Goal: Task Accomplishment & Management: Use online tool/utility

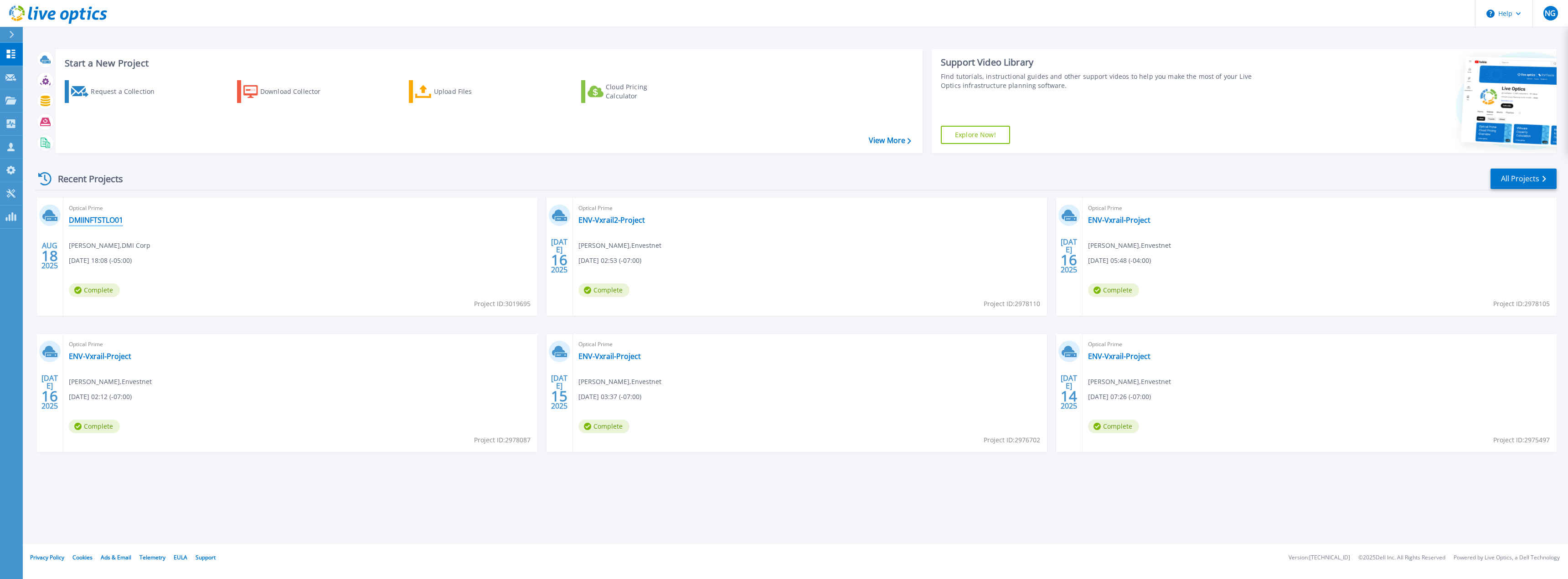
click at [97, 220] on link "DMIINFTSTLO01" at bounding box center [95, 220] width 54 height 9
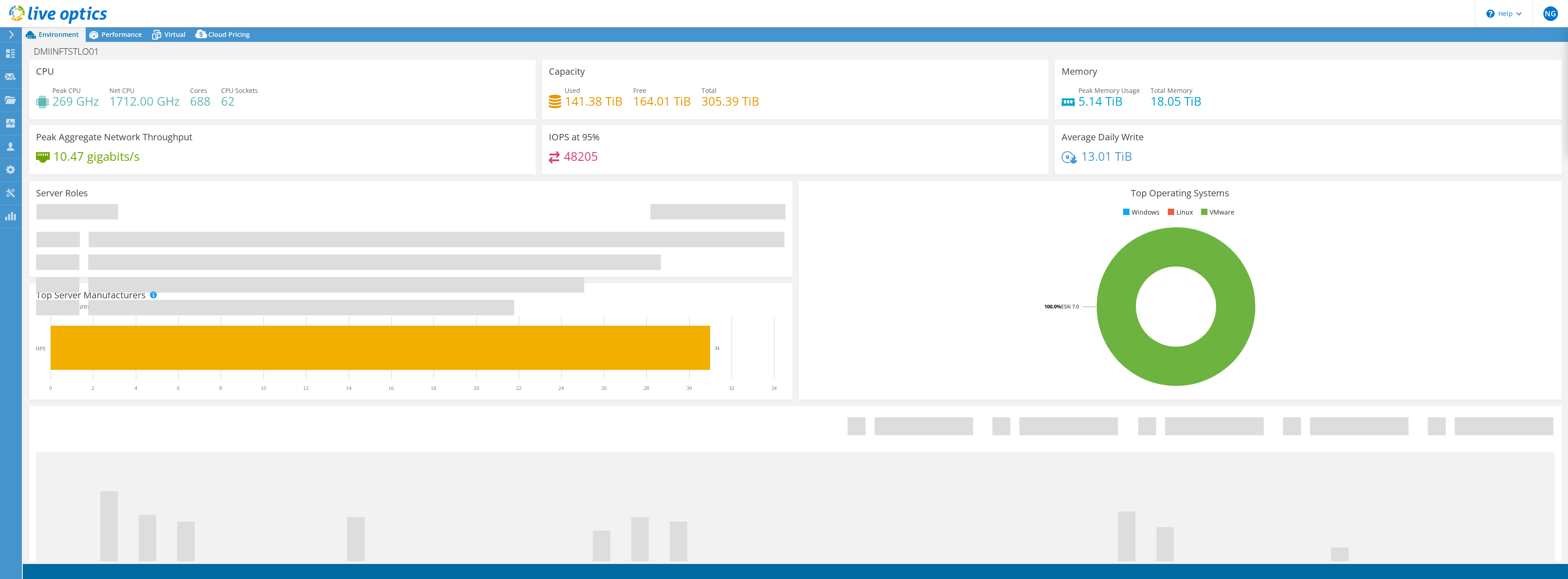
select select "USD"
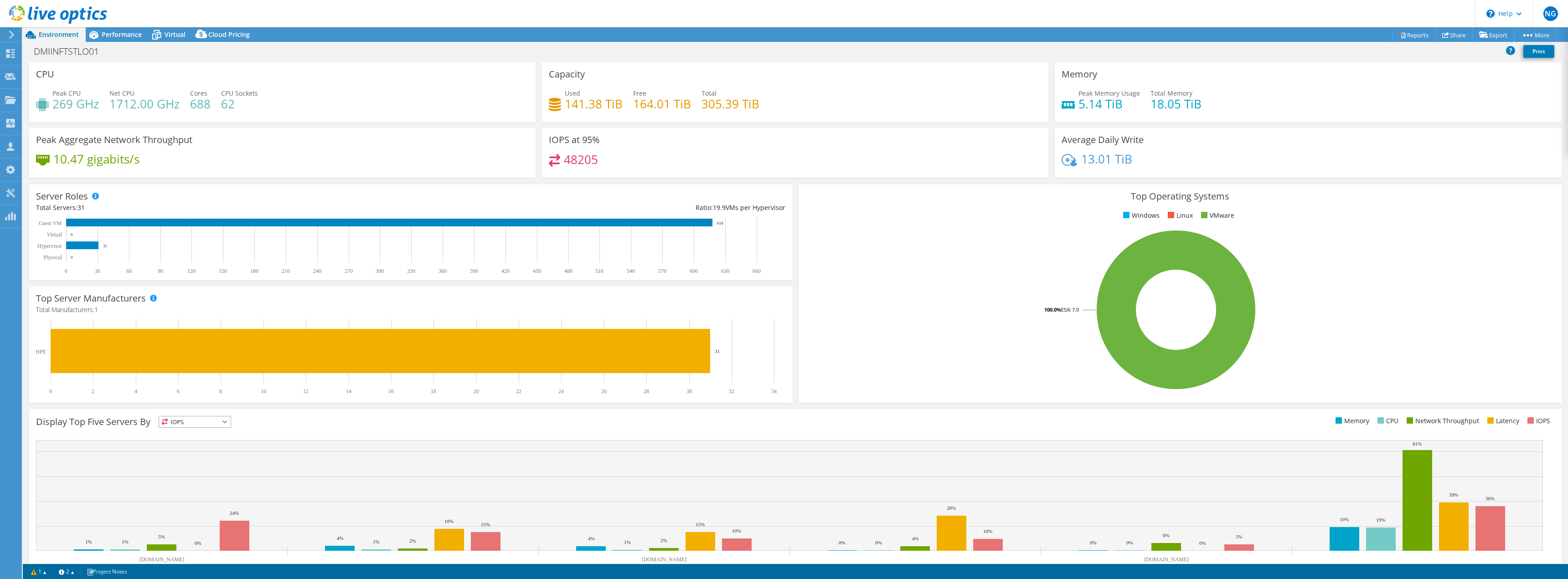
click at [49, 29] on div at bounding box center [53, 15] width 107 height 31
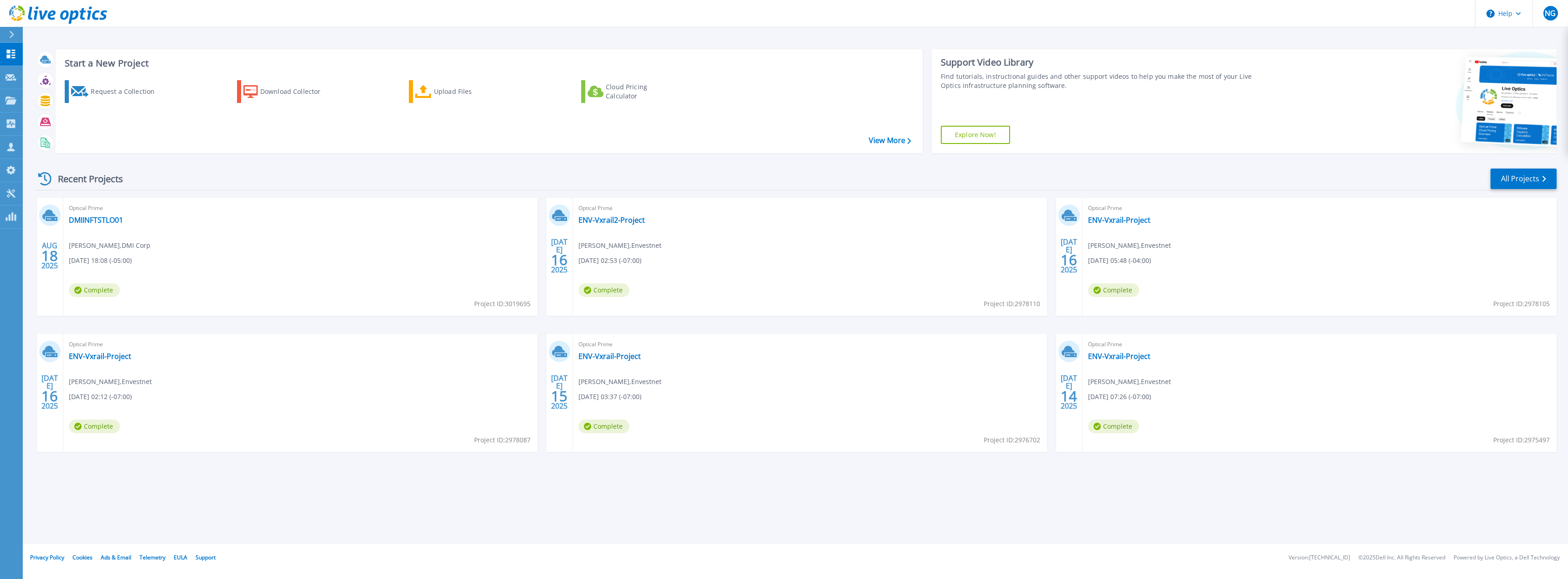
drag, startPoint x: 1002, startPoint y: 517, endPoint x: 910, endPoint y: 508, distance: 92.4
click at [994, 515] on div "Start a New Project Request a Collection Download Collector Upload Files Cloud …" at bounding box center [795, 272] width 1545 height 544
drag, startPoint x: 181, startPoint y: 312, endPoint x: 579, endPoint y: 478, distance: 431.2
click at [570, 483] on div "Start a New Project Request a Collection Download Collector Upload Files Cloud …" at bounding box center [795, 272] width 1545 height 544
click at [506, 476] on div "Recent Projects All Projects AUG 18 2025 Optical Prime DMIINFTSTLO01 Keith Nguy…" at bounding box center [795, 318] width 1522 height 317
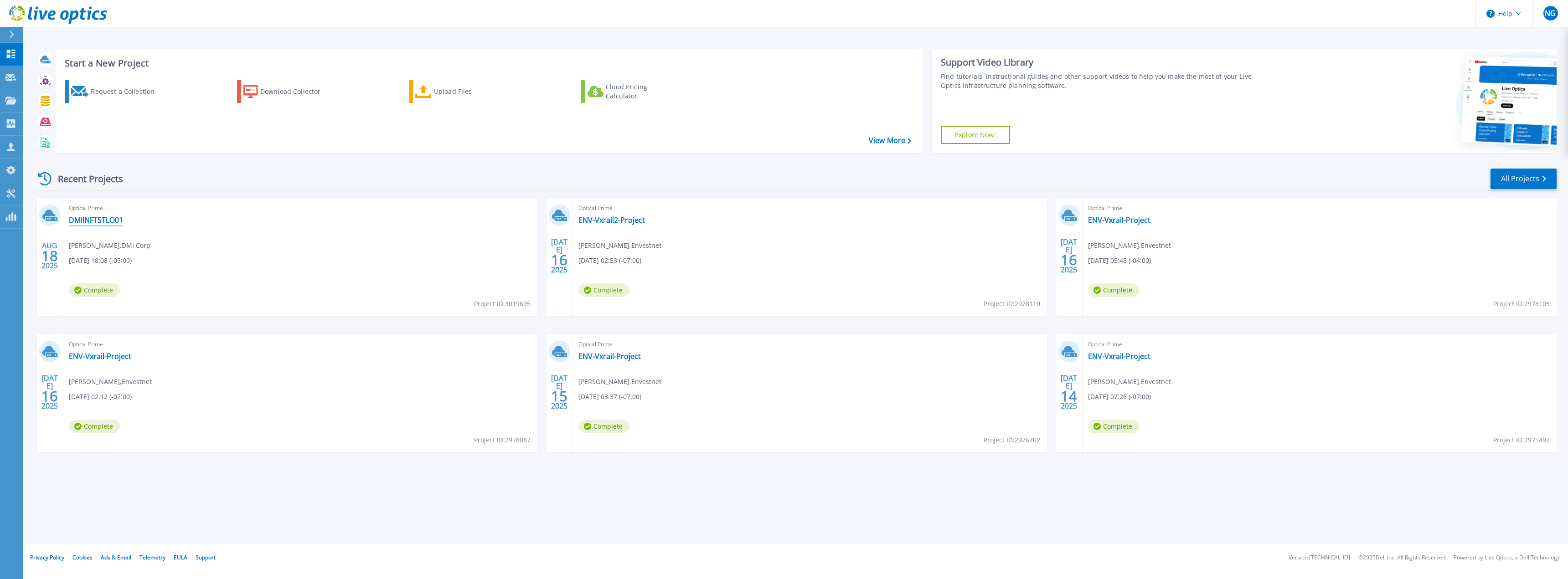
click at [102, 224] on link "DMIINFTSTLO01" at bounding box center [95, 220] width 54 height 9
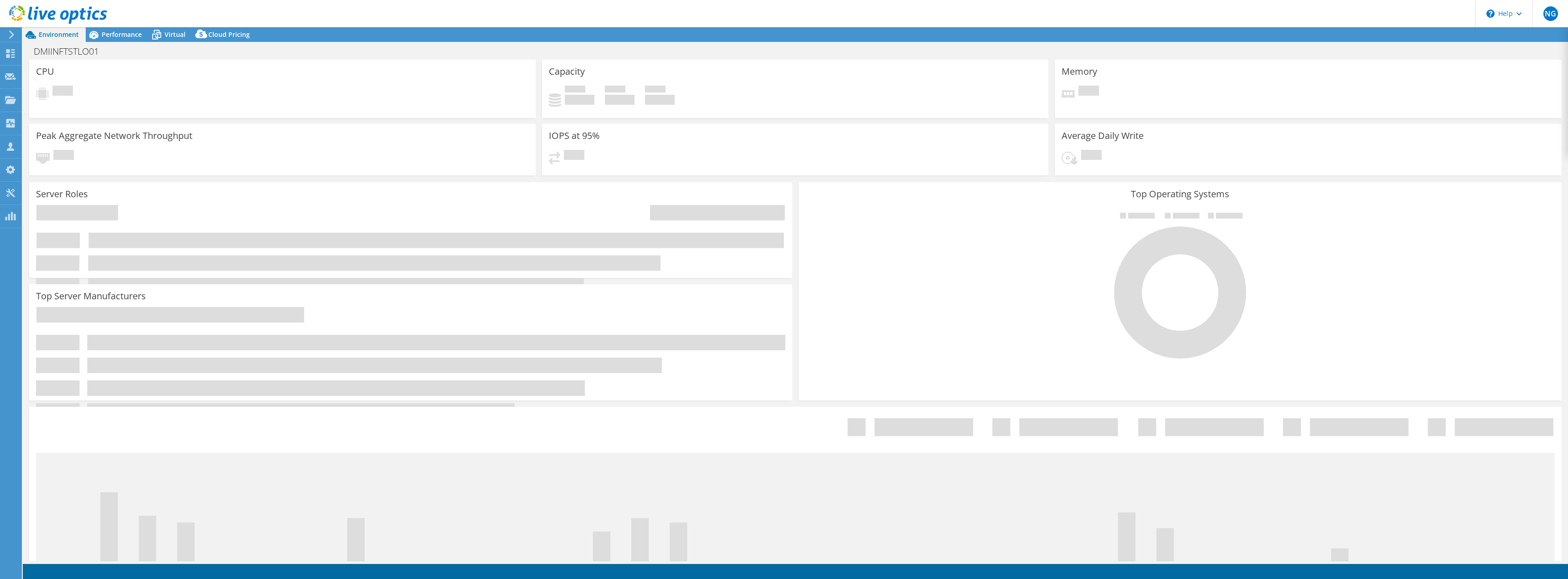
select select "USD"
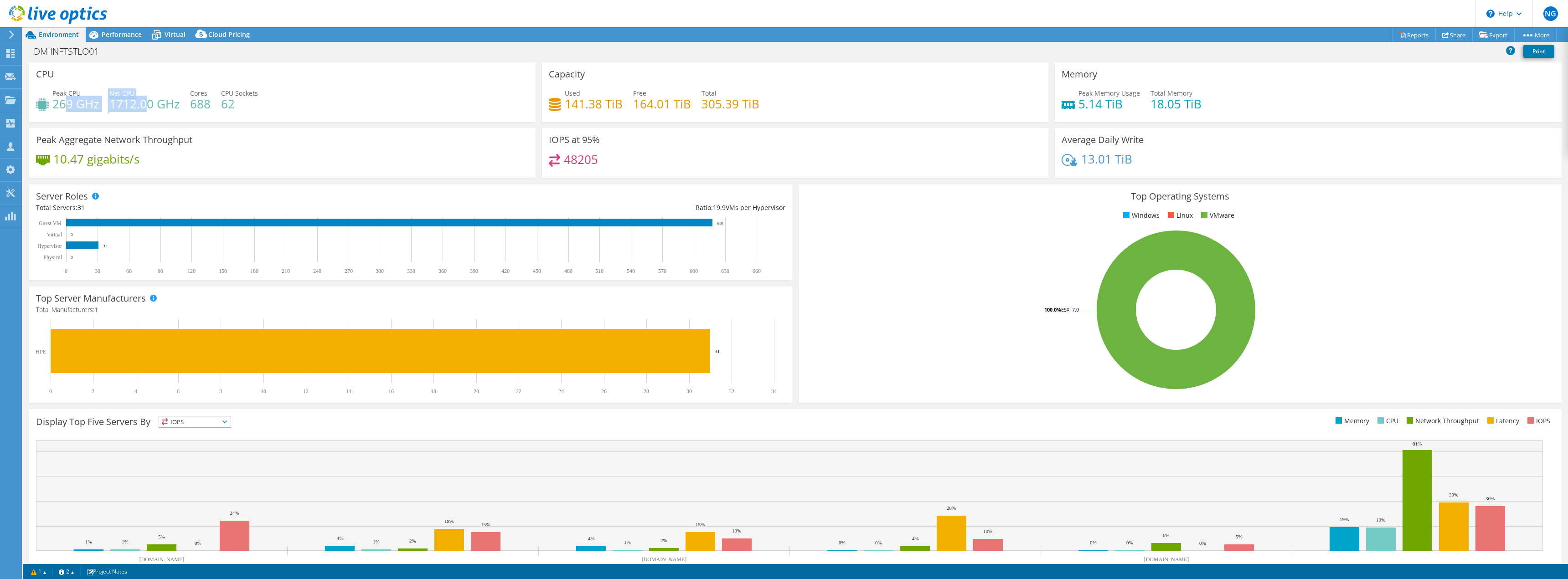
drag, startPoint x: 68, startPoint y: 96, endPoint x: 146, endPoint y: 104, distance: 78.4
click at [146, 104] on div "Peak CPU 269 GHz Net CPU 1712.00 GHz Cores 688 CPU Sockets 62" at bounding box center [281, 103] width 492 height 30
click at [243, 104] on h4 "62" at bounding box center [239, 104] width 37 height 10
drag, startPoint x: 135, startPoint y: 89, endPoint x: 25, endPoint y: 88, distance: 110.0
click at [25, 88] on section "CPU Peak CPU 269 GHz Net CPU 1712.00 GHz Cores 688 CPU Sockets 62 Capacity Used…" at bounding box center [795, 328] width 1545 height 531
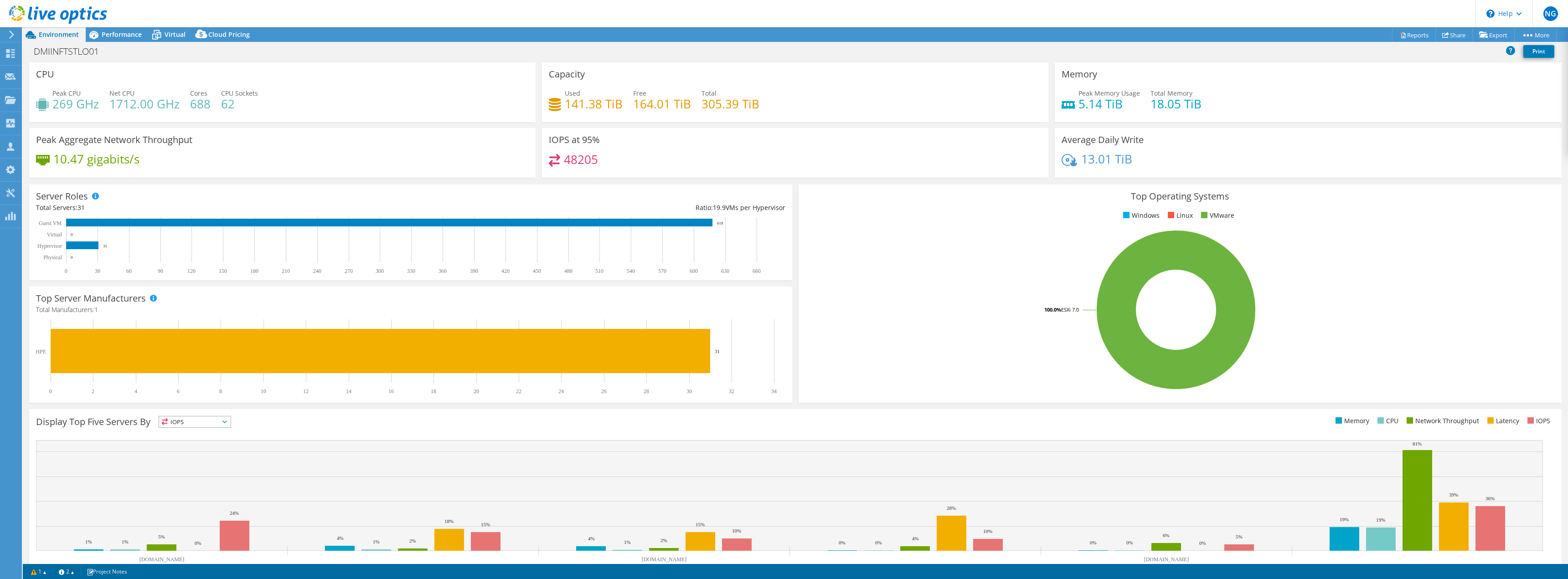
drag, startPoint x: 279, startPoint y: 97, endPoint x: 261, endPoint y: 87, distance: 20.6
click at [279, 96] on div "Peak CPU 269 GHz Net CPU 1712.00 GHz Cores 688 CPU Sockets 62" at bounding box center [281, 103] width 492 height 30
click at [106, 34] on span "Performance" at bounding box center [121, 34] width 40 height 9
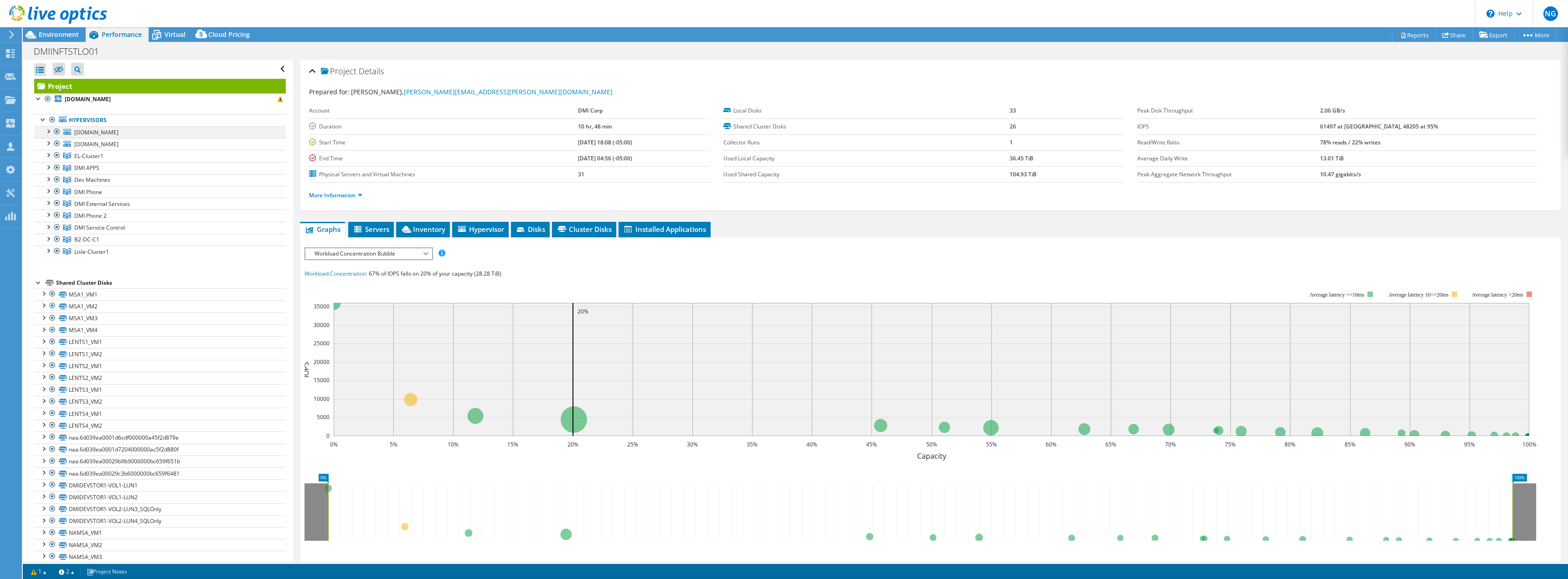
click at [46, 132] on div at bounding box center [47, 130] width 9 height 9
click at [48, 176] on div at bounding box center [47, 178] width 9 height 9
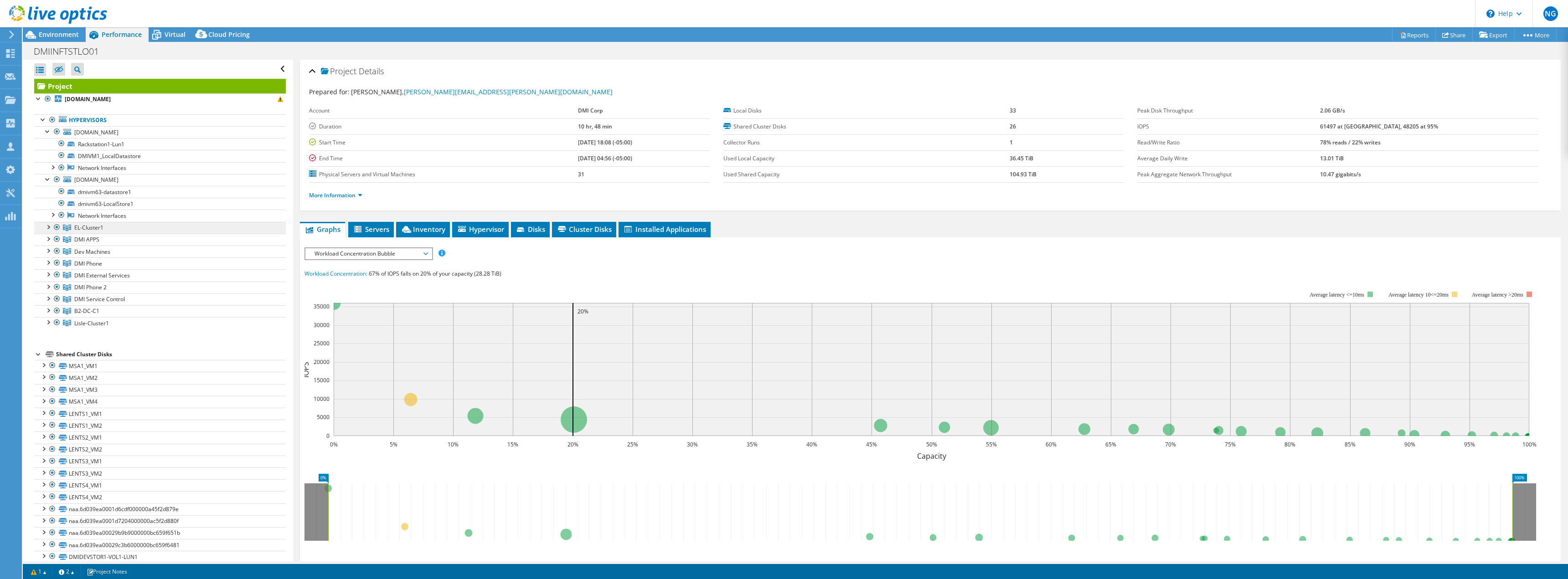
click at [42, 227] on link "EL-Cluster1" at bounding box center [159, 227] width 252 height 12
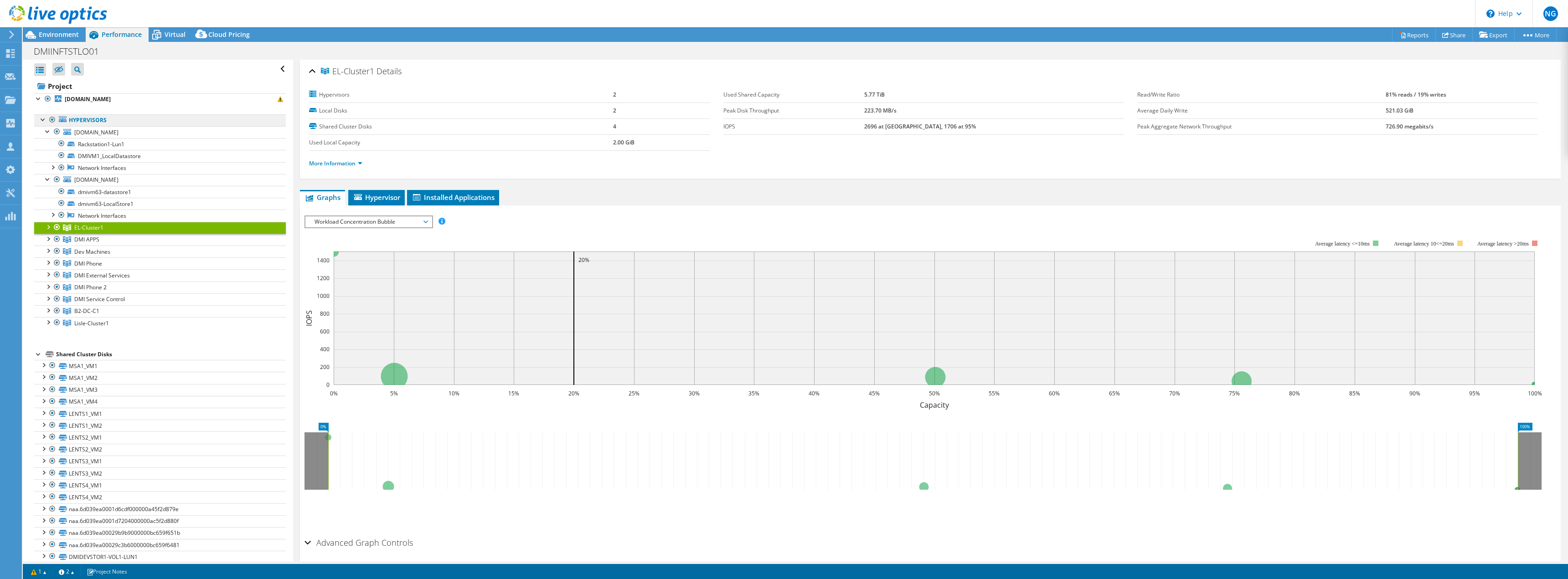
click at [100, 118] on link "Hypervisors" at bounding box center [159, 120] width 252 height 12
click at [75, 124] on link "Hypervisors" at bounding box center [159, 120] width 252 height 12
click at [82, 119] on link "Hypervisors" at bounding box center [159, 120] width 252 height 12
click at [46, 123] on div at bounding box center [42, 118] width 9 height 9
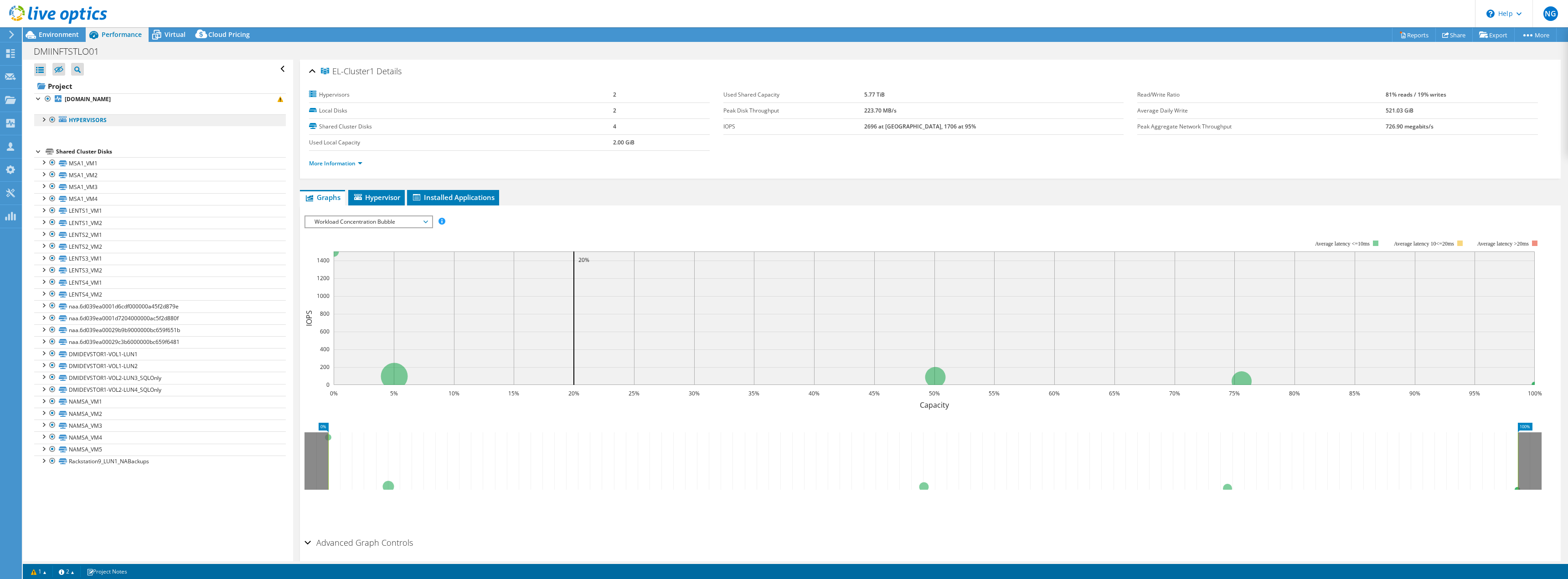
click at [85, 121] on link "Hypervisors" at bounding box center [159, 120] width 252 height 12
click at [76, 98] on b "dmivm54.dmicorp.com" at bounding box center [88, 99] width 46 height 8
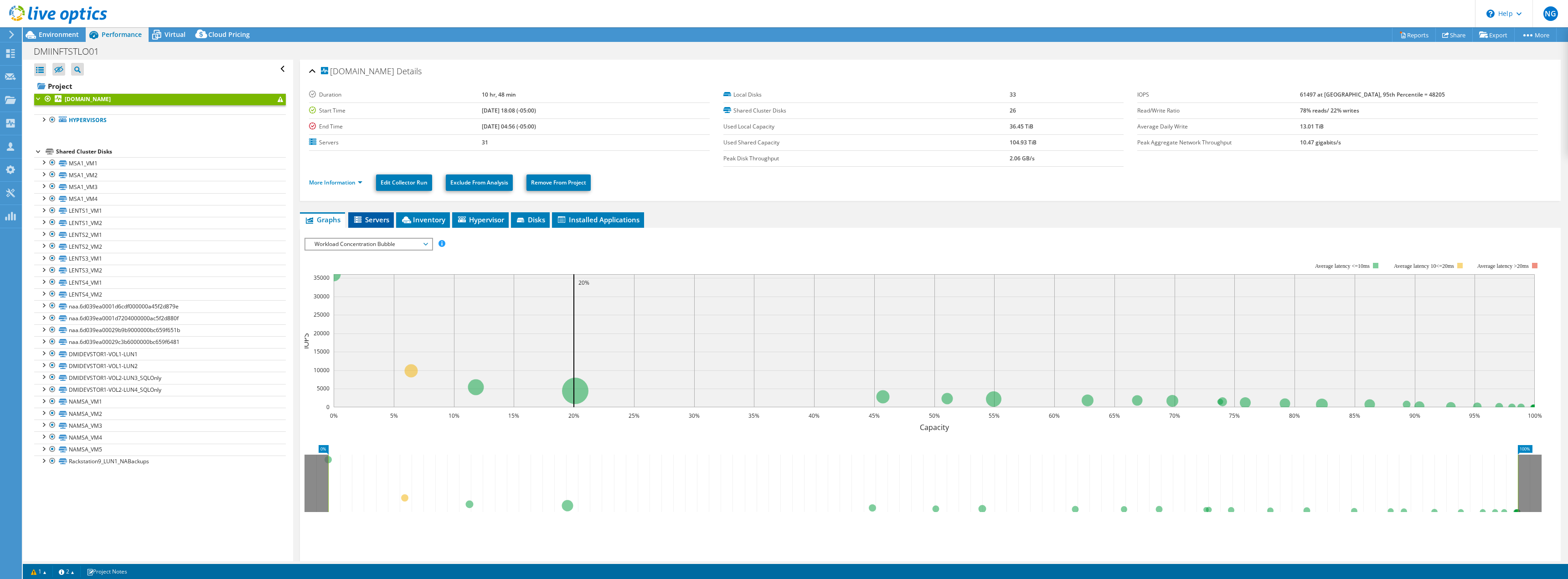
click at [376, 219] on span "Servers" at bounding box center [371, 219] width 37 height 9
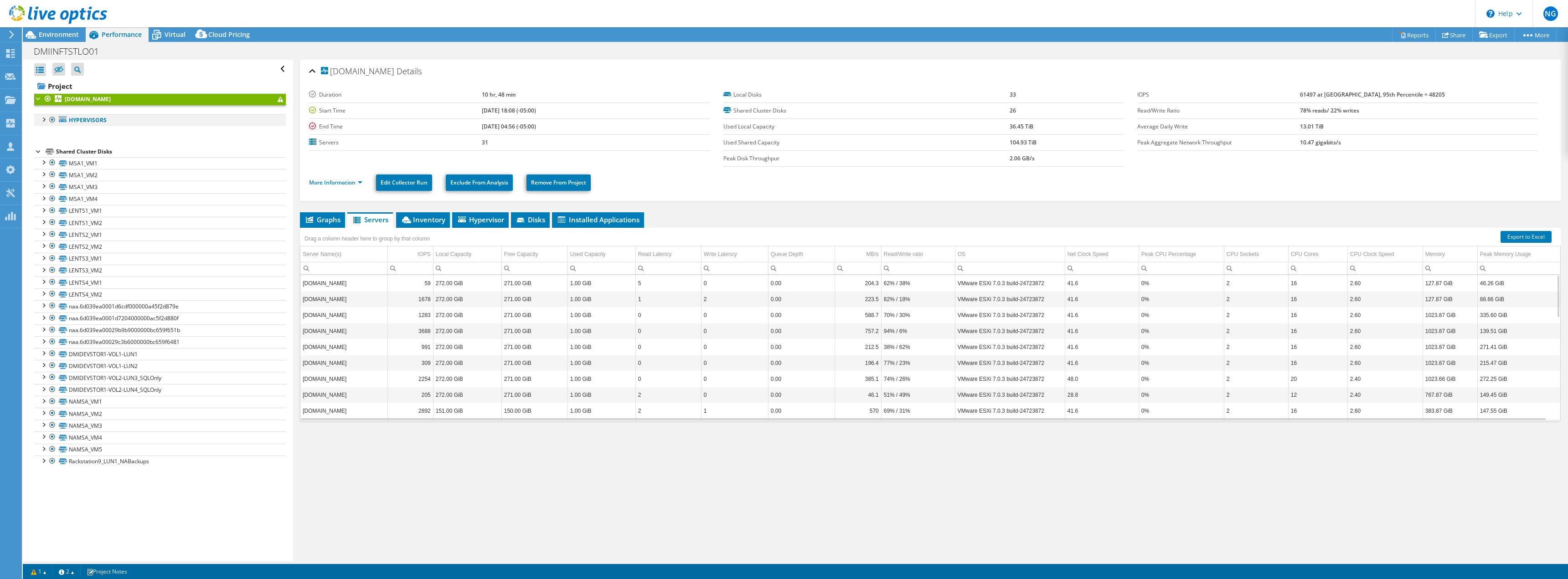
click at [44, 120] on div at bounding box center [42, 118] width 9 height 9
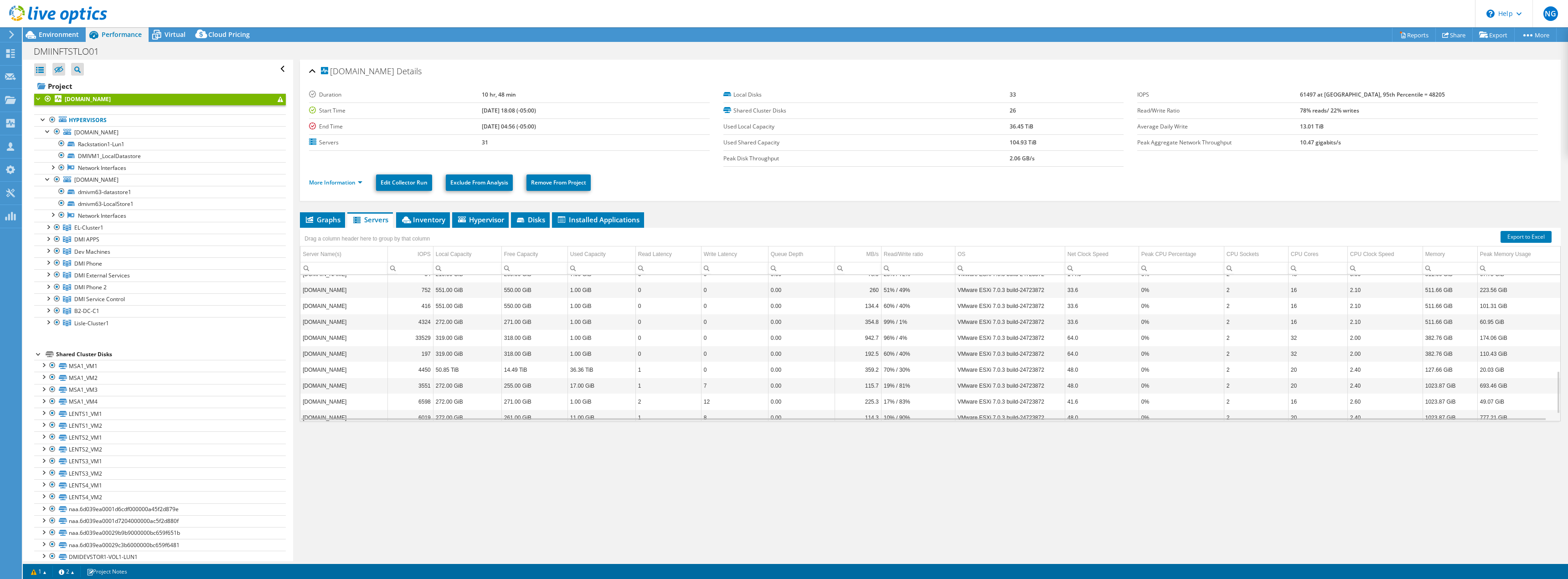
scroll to position [353, 0]
click at [40, 571] on link "1" at bounding box center [39, 571] width 28 height 12
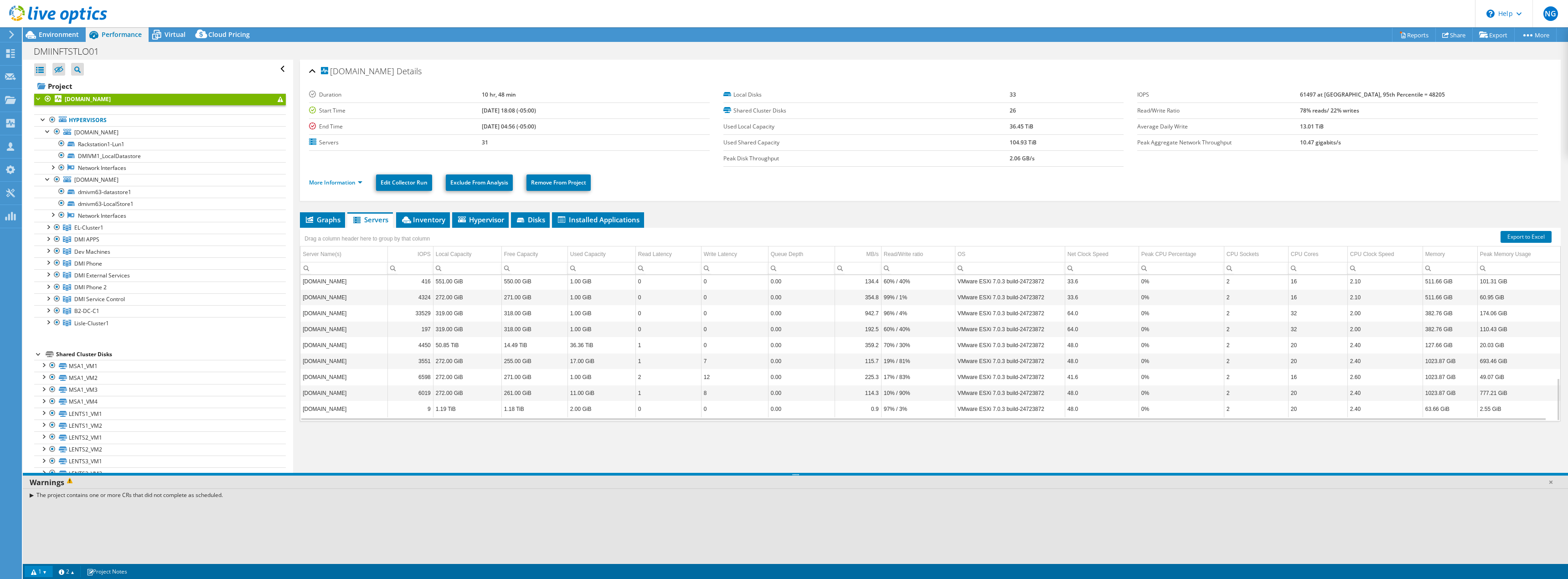
click at [41, 572] on link "1" at bounding box center [39, 571] width 28 height 12
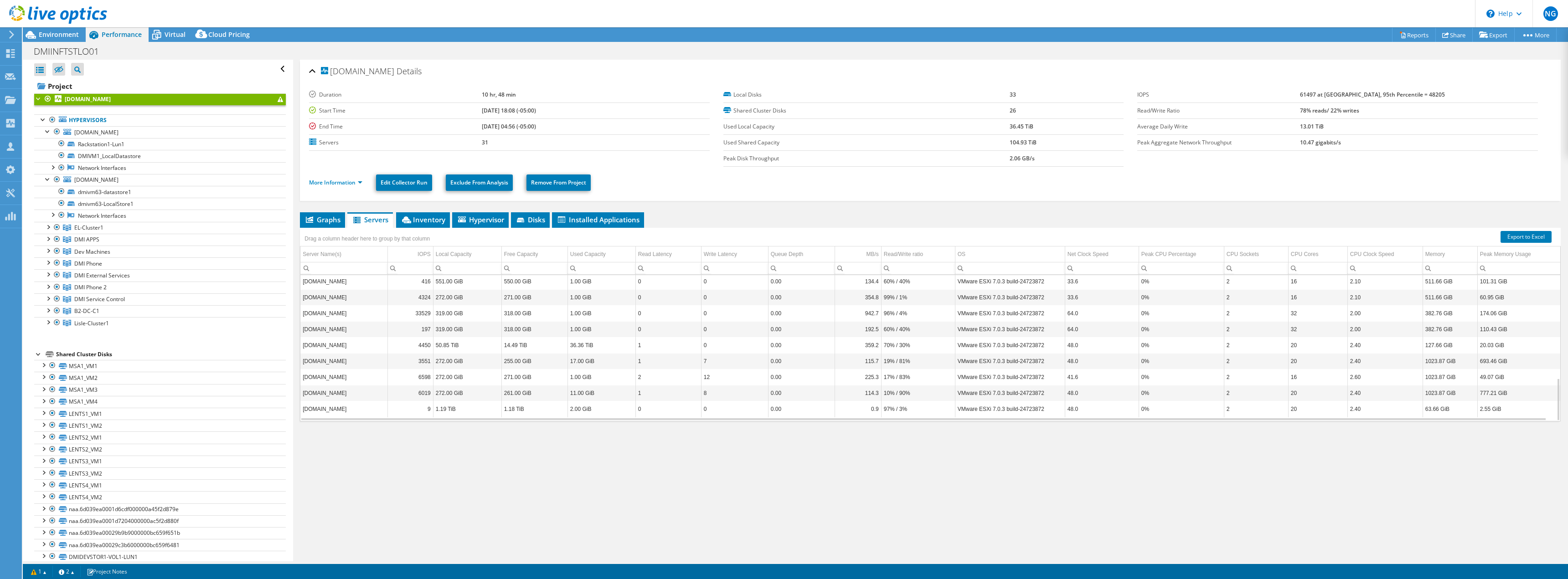
click at [338, 186] on li "More Information" at bounding box center [338, 182] width 59 height 10
drag, startPoint x: 402, startPoint y: 255, endPoint x: 396, endPoint y: 254, distance: 6.1
click at [460, 254] on div "Local Capacity" at bounding box center [453, 253] width 36 height 11
click at [412, 254] on td "IOPS" at bounding box center [410, 254] width 45 height 16
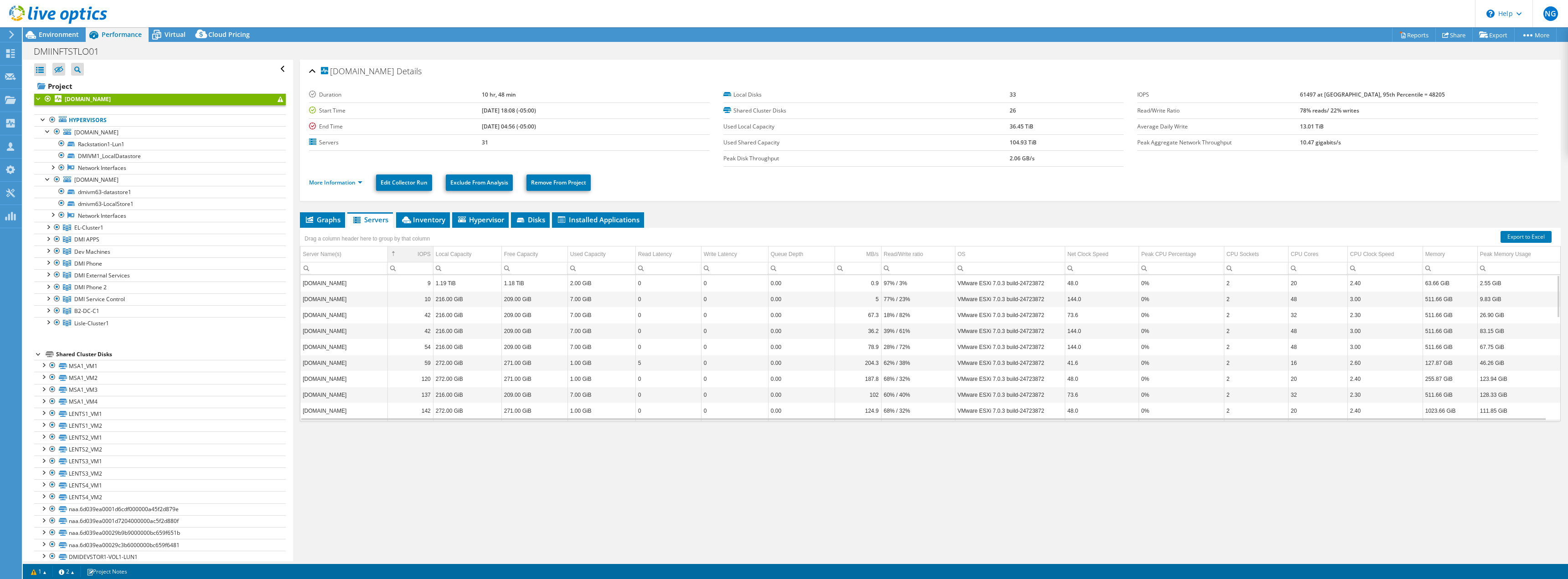
click at [407, 256] on td "IOPS" at bounding box center [410, 254] width 45 height 16
click at [1186, 251] on div "Peak CPU Percentage" at bounding box center [1168, 253] width 55 height 11
click at [1185, 253] on div "Peak CPU Percentage" at bounding box center [1168, 253] width 55 height 11
click at [325, 183] on link "More Information" at bounding box center [335, 182] width 53 height 8
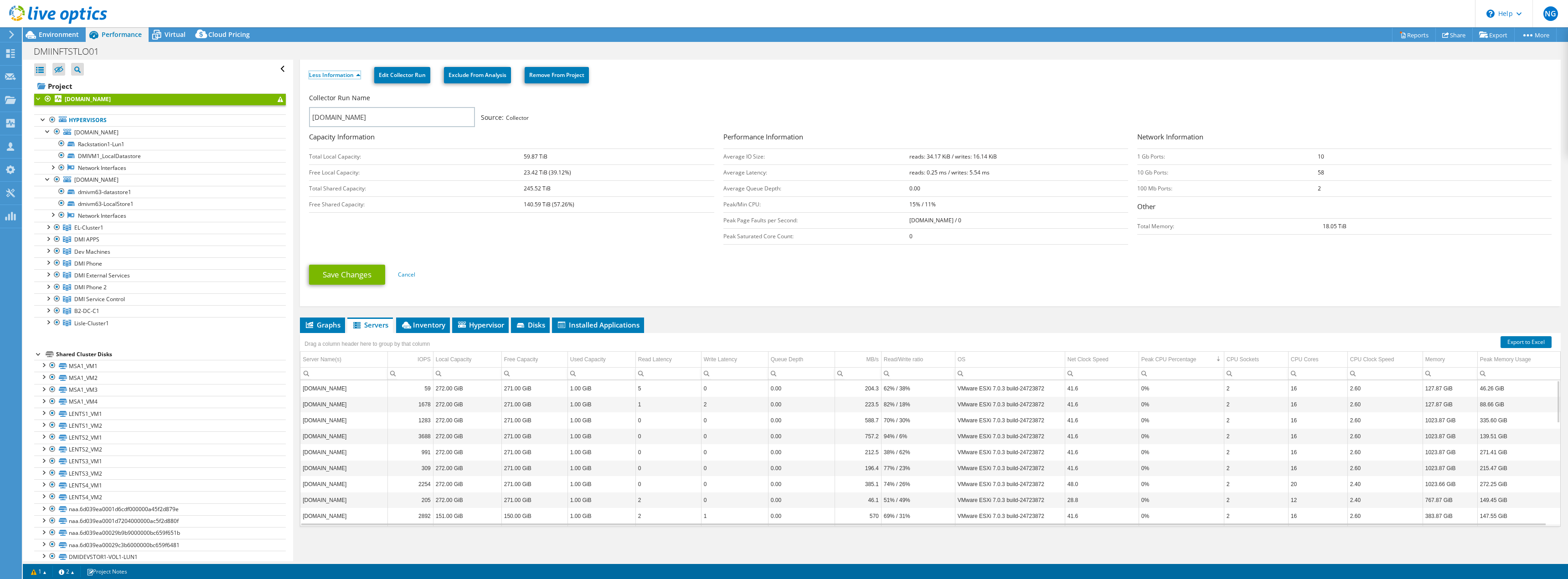
scroll to position [164, 0]
click at [311, 326] on icon at bounding box center [309, 325] width 8 height 7
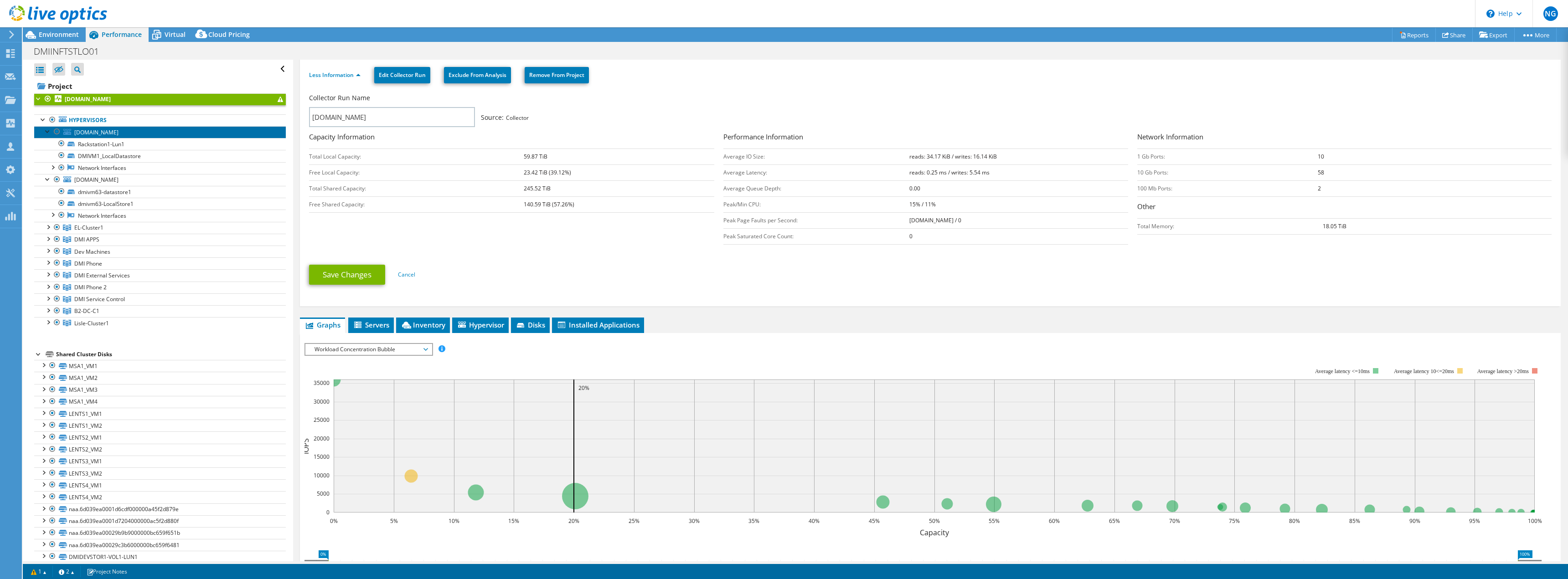
click at [95, 134] on span "dmivm1.dmicorp.com" at bounding box center [96, 132] width 44 height 8
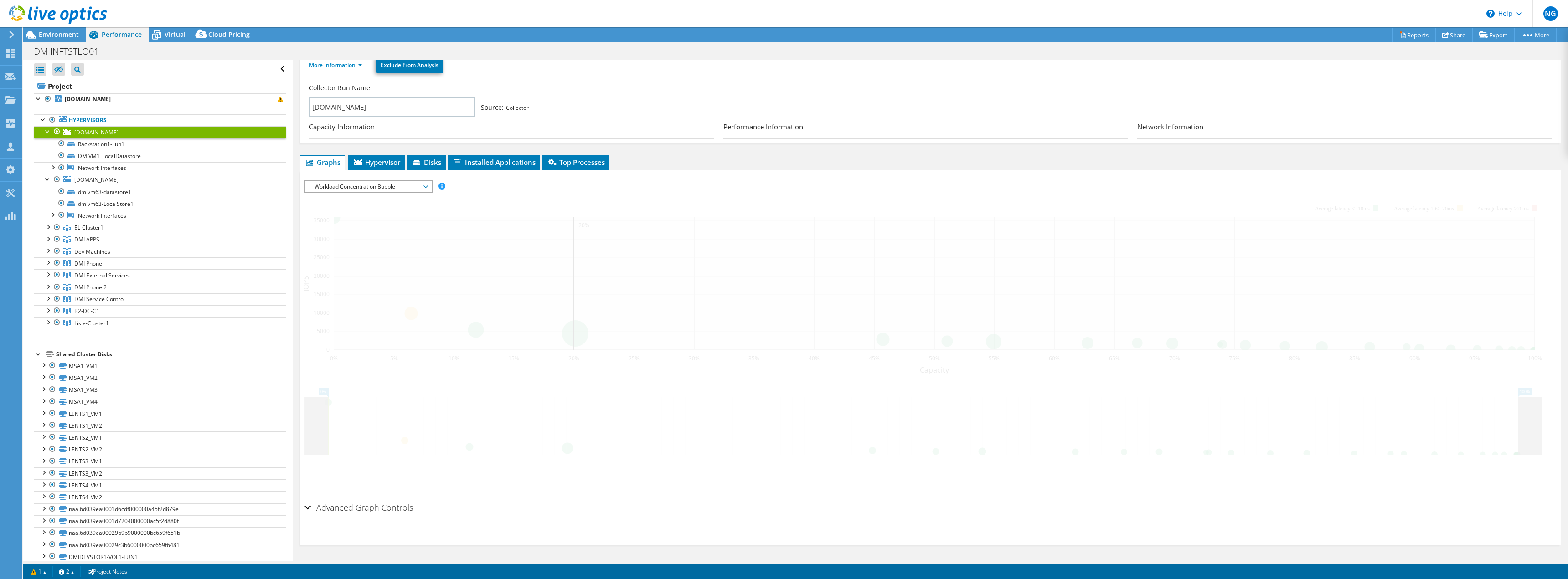
scroll to position [41, 0]
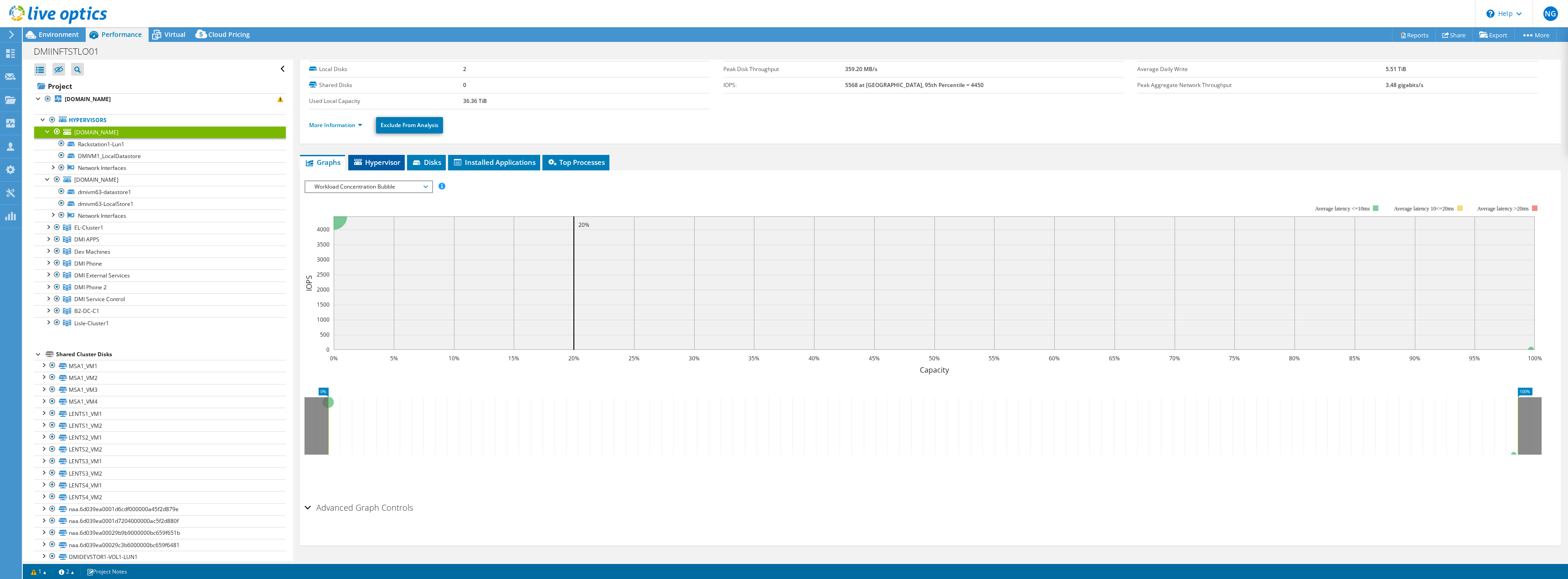
click at [369, 163] on span "Hypervisor" at bounding box center [376, 162] width 47 height 9
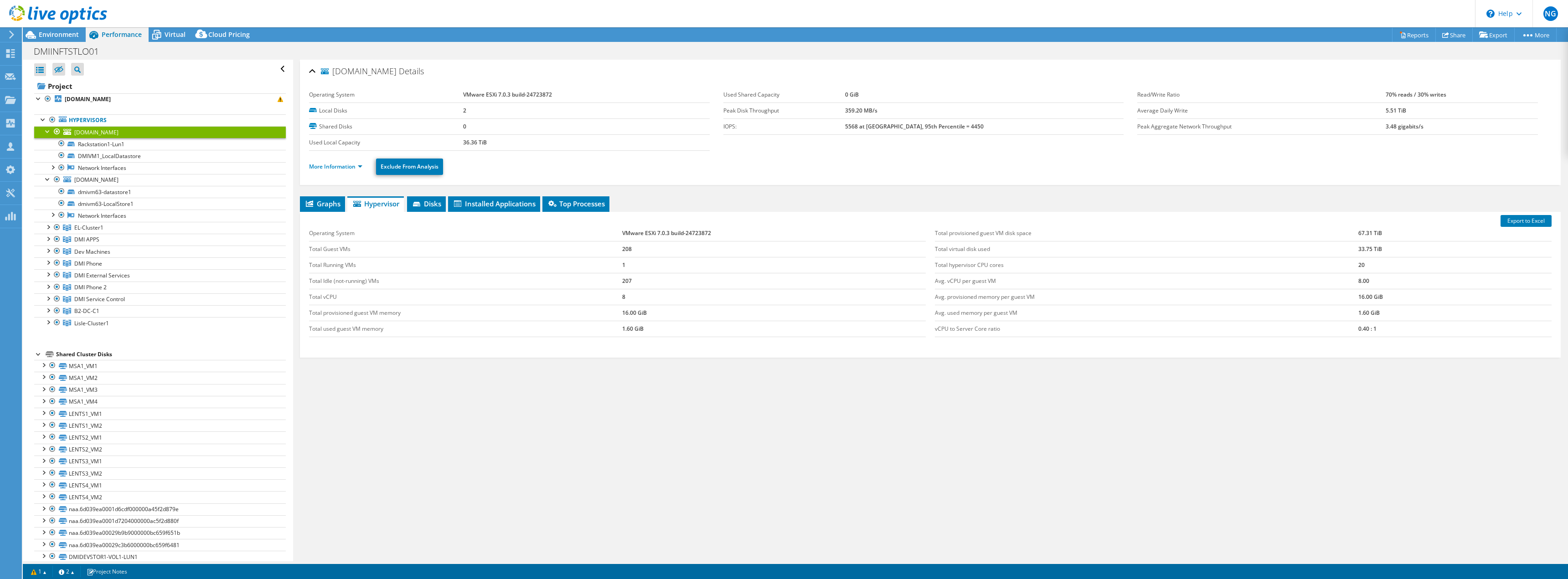
drag, startPoint x: 389, startPoint y: 201, endPoint x: 673, endPoint y: 416, distance: 356.2
click at [718, 455] on div "dmivm1.dmicorp.com Details Operating System VMware ESXi 7.0.3 build-24723872 Lo…" at bounding box center [930, 310] width 1274 height 502
click at [334, 166] on link "More Information" at bounding box center [335, 167] width 53 height 8
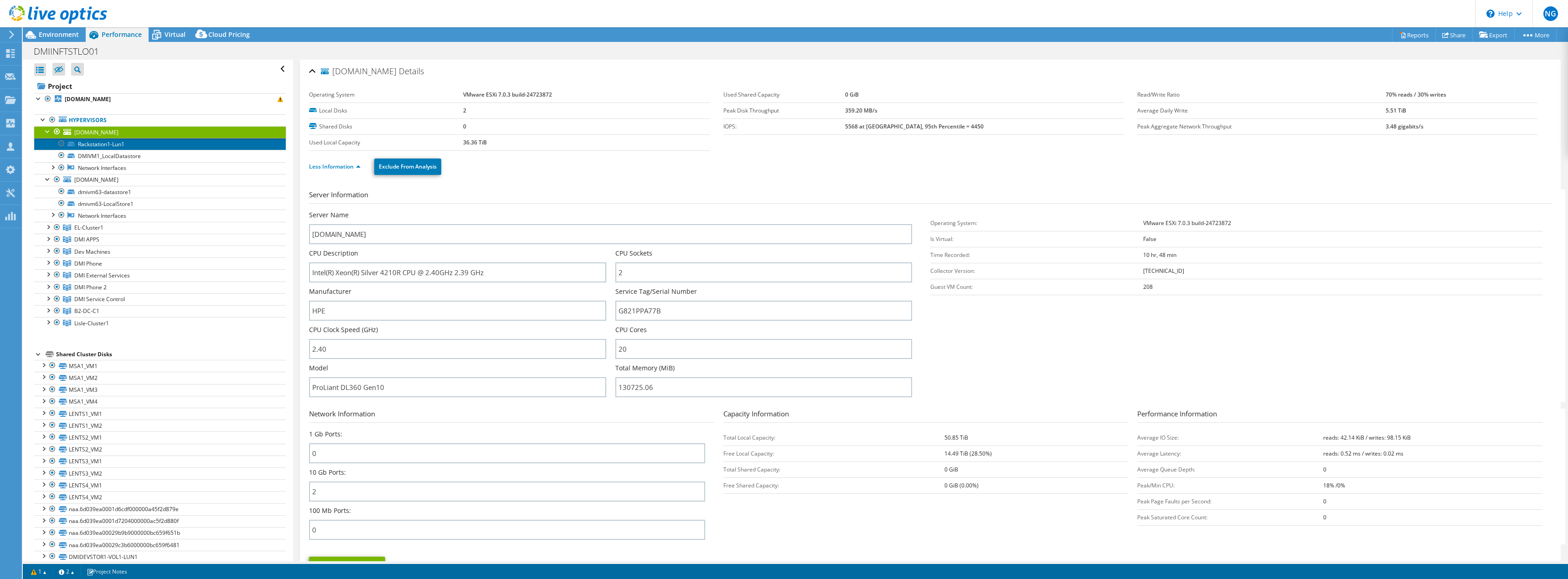
click at [110, 148] on link "Rackstation1-Lun1" at bounding box center [159, 144] width 252 height 12
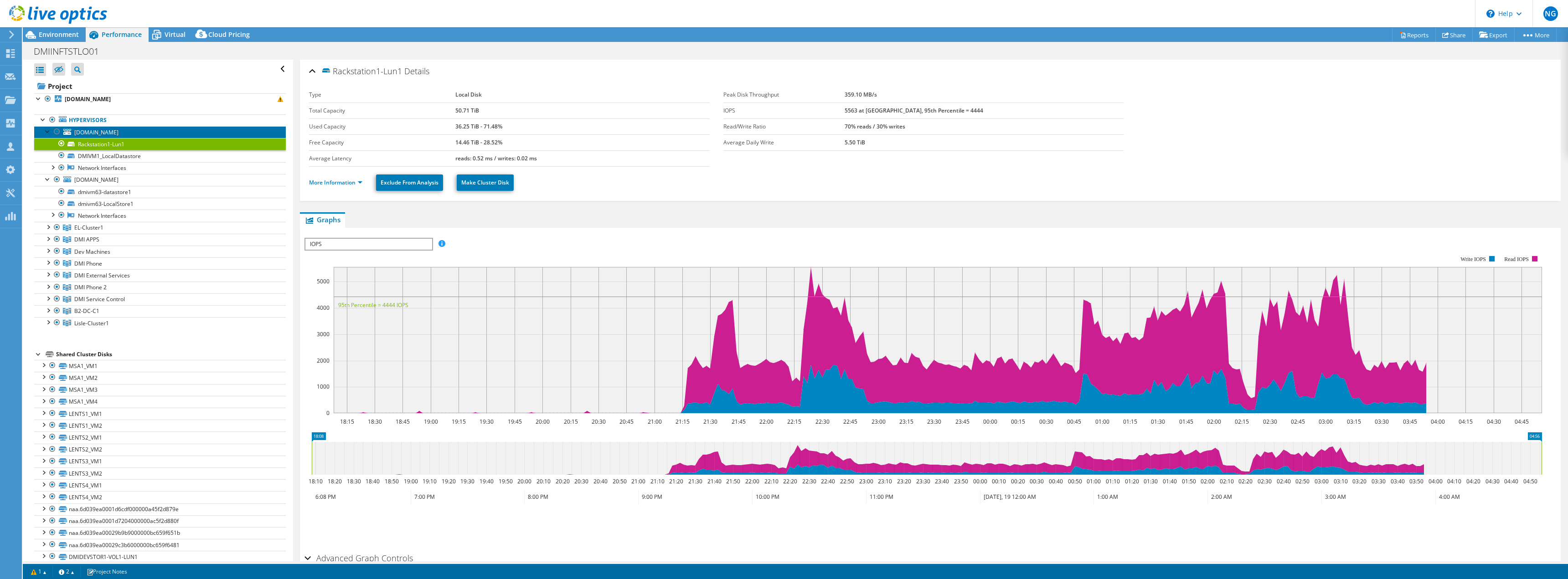
click at [118, 132] on span "dmivm1.dmicorp.com" at bounding box center [96, 132] width 44 height 8
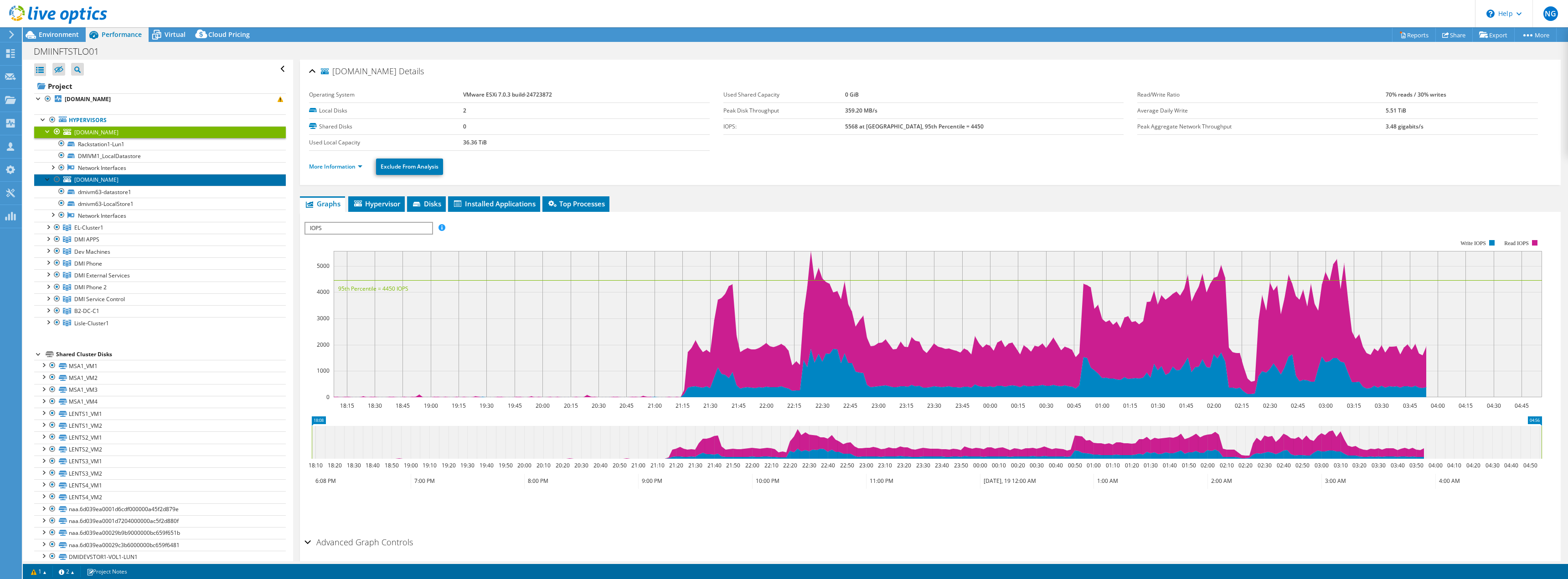
click at [112, 179] on span "dmivm63.dmicorp.com" at bounding box center [96, 180] width 44 height 8
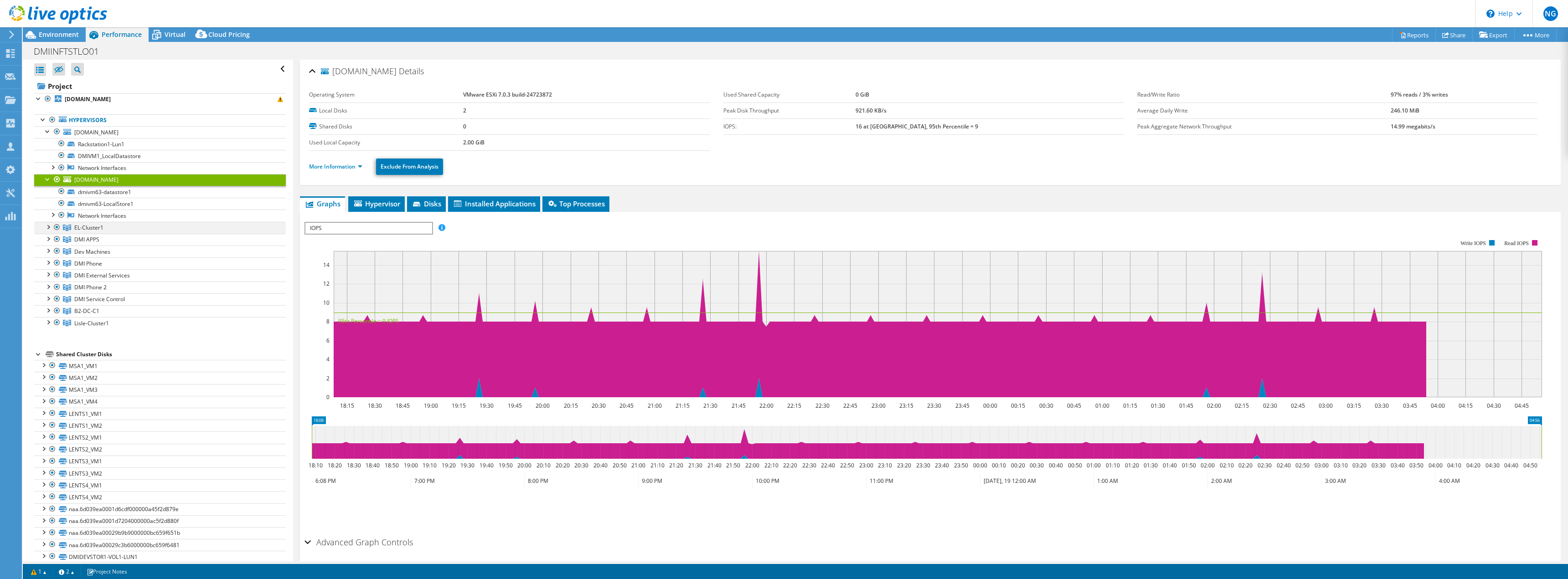
click at [48, 227] on div at bounding box center [47, 225] width 9 height 9
click at [54, 240] on div at bounding box center [52, 238] width 9 height 9
click at [48, 241] on div at bounding box center [52, 238] width 9 height 9
click at [51, 250] on div at bounding box center [52, 250] width 9 height 9
click at [49, 252] on div at bounding box center [52, 250] width 9 height 9
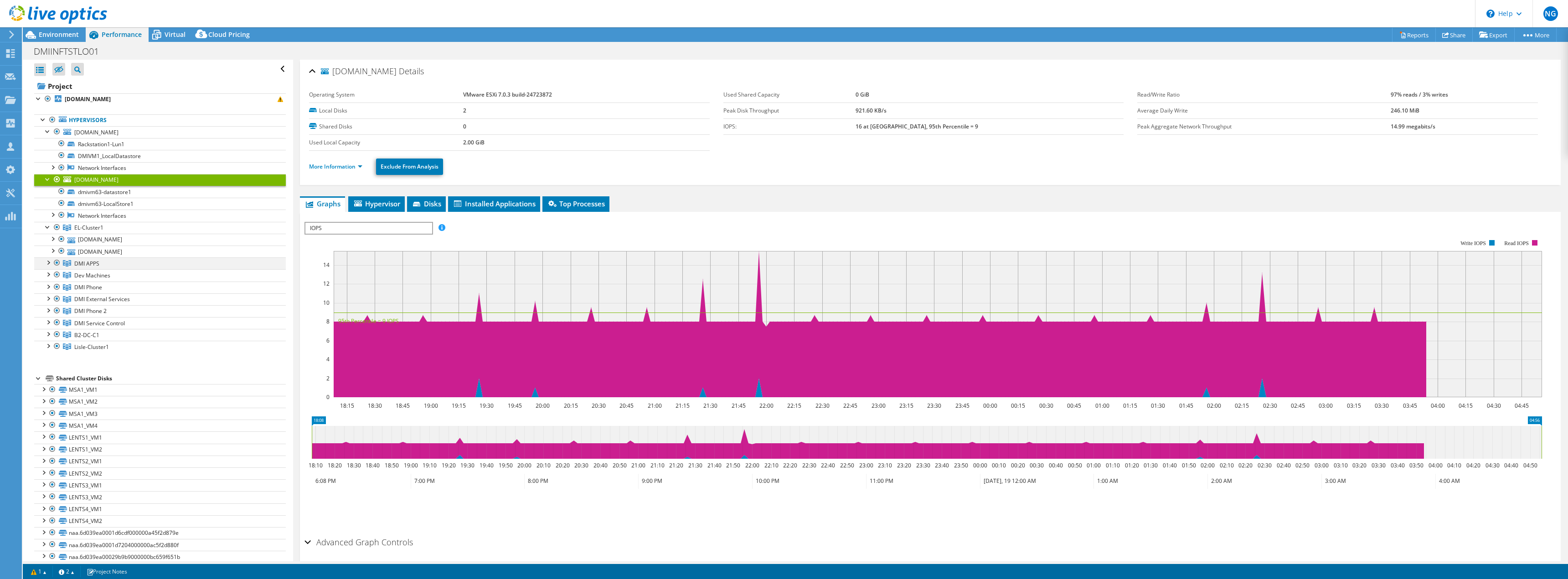
click at [46, 263] on div at bounding box center [47, 261] width 9 height 9
click at [45, 333] on div at bounding box center [47, 332] width 9 height 9
click at [43, 394] on div at bounding box center [47, 392] width 9 height 9
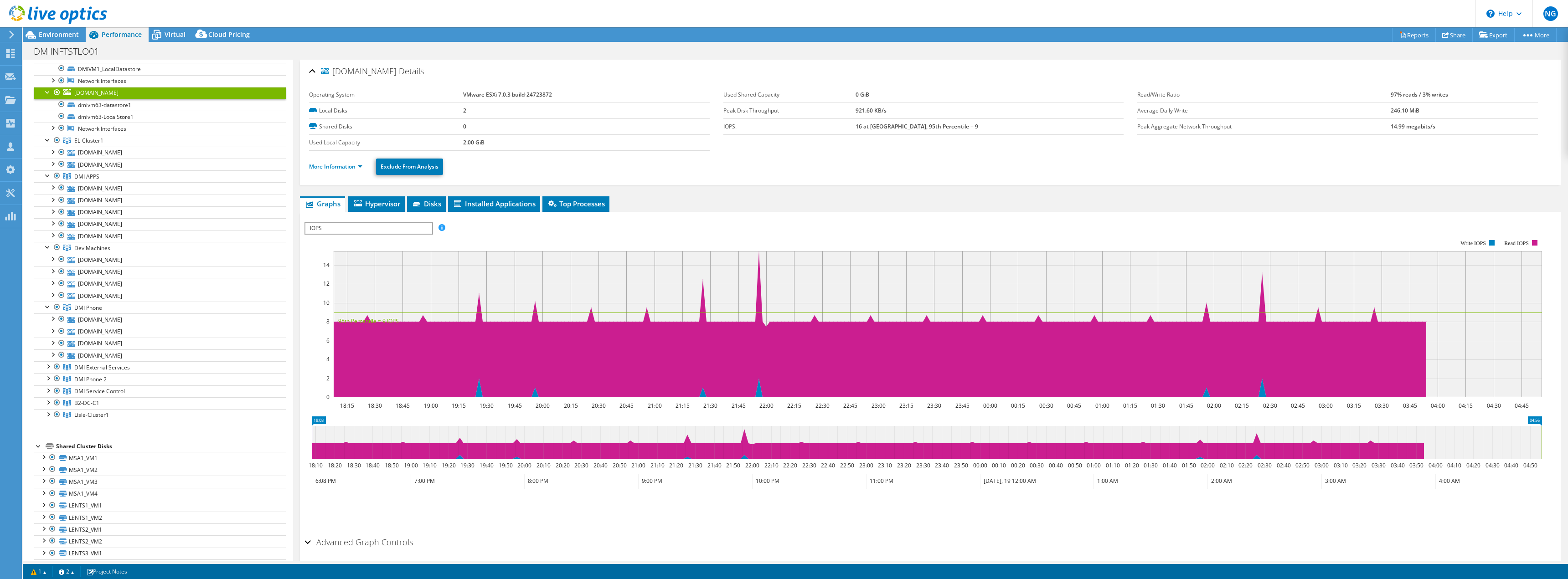
scroll to position [92, 0]
click at [46, 364] on div at bounding box center [47, 361] width 9 height 9
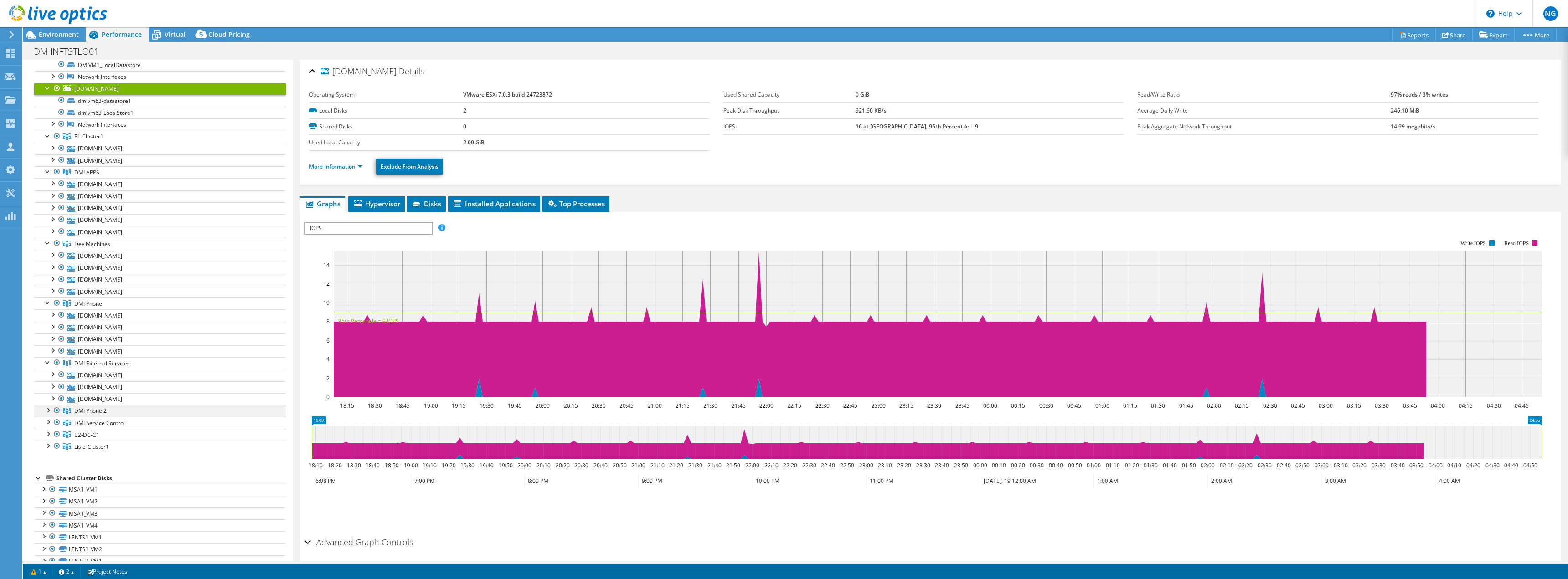
click at [50, 413] on div at bounding box center [47, 408] width 9 height 9
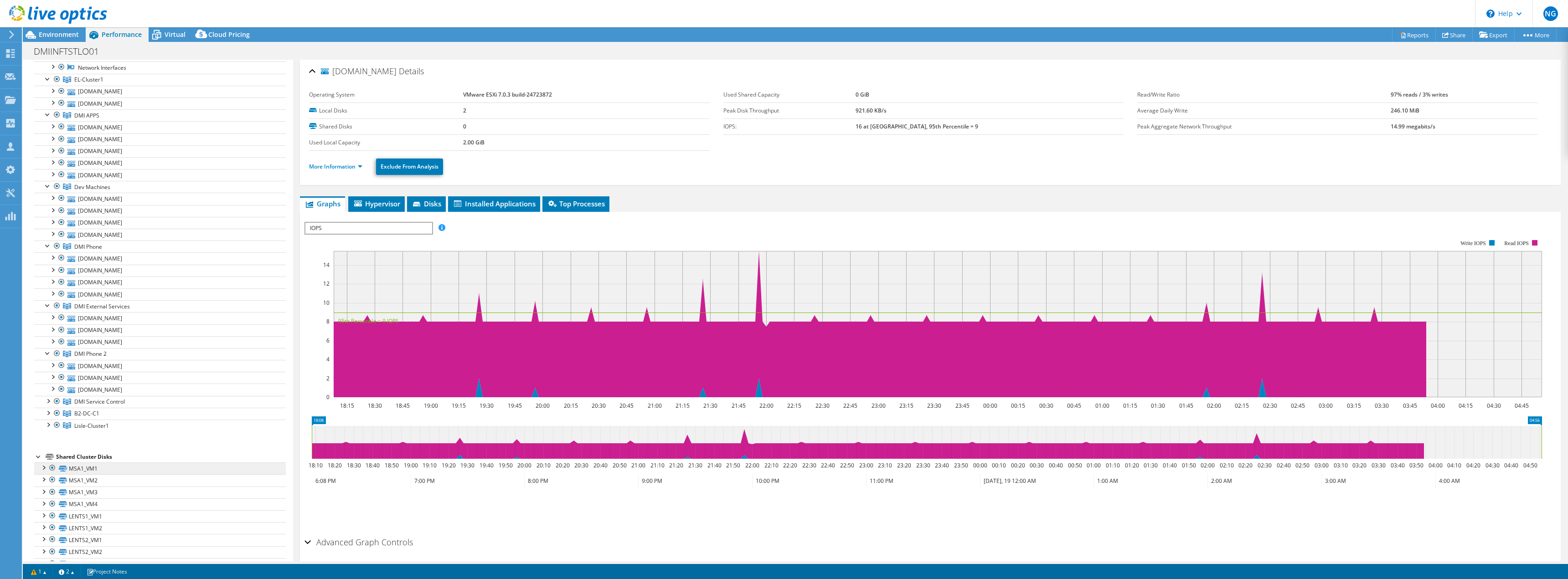
scroll to position [182, 0]
click at [51, 367] on div at bounding box center [47, 366] width 9 height 9
click at [51, 370] on div at bounding box center [47, 367] width 9 height 9
click at [46, 405] on div at bounding box center [47, 404] width 9 height 9
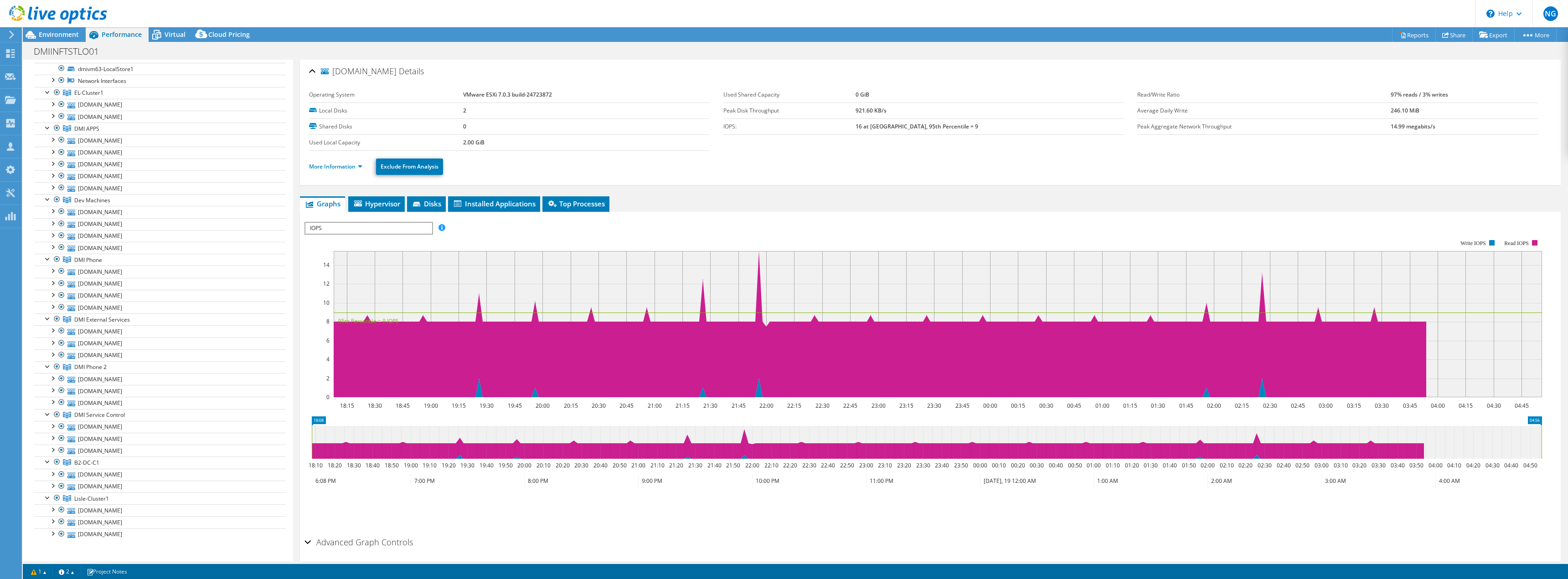
scroll to position [0, 0]
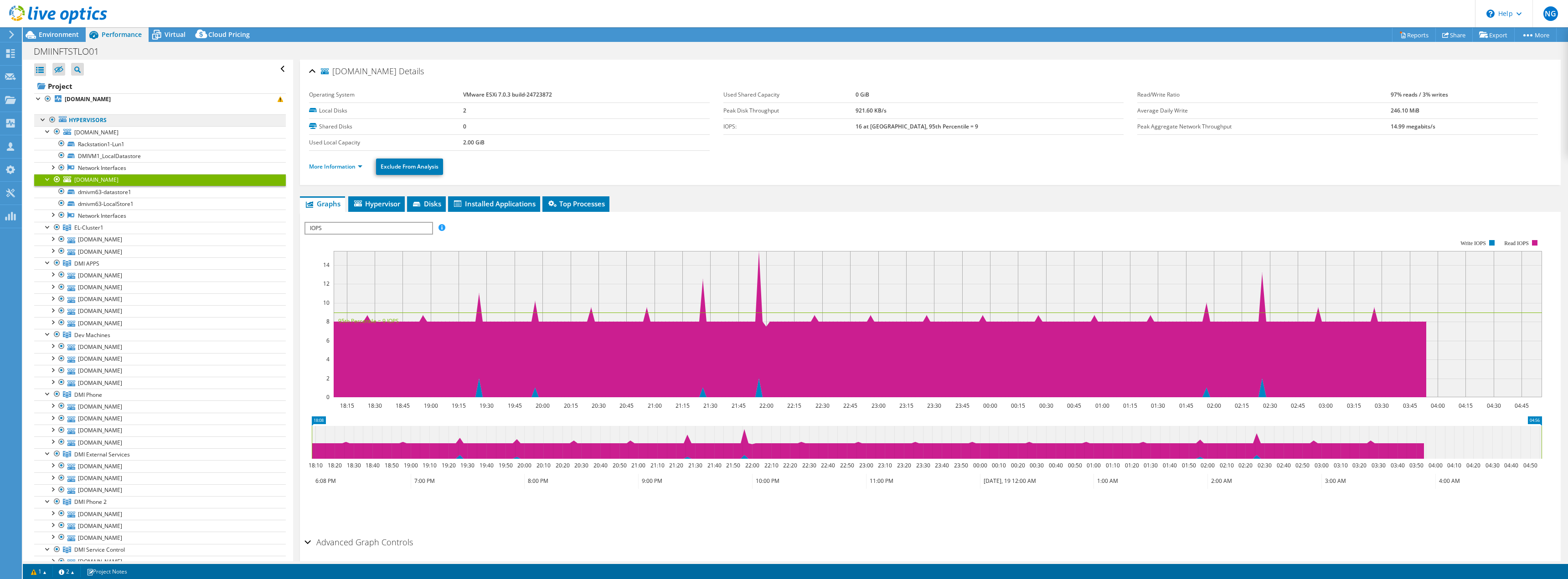
click at [81, 119] on link "Hypervisors" at bounding box center [159, 120] width 252 height 12
click at [81, 98] on b "dmivm54.dmicorp.com" at bounding box center [88, 99] width 46 height 8
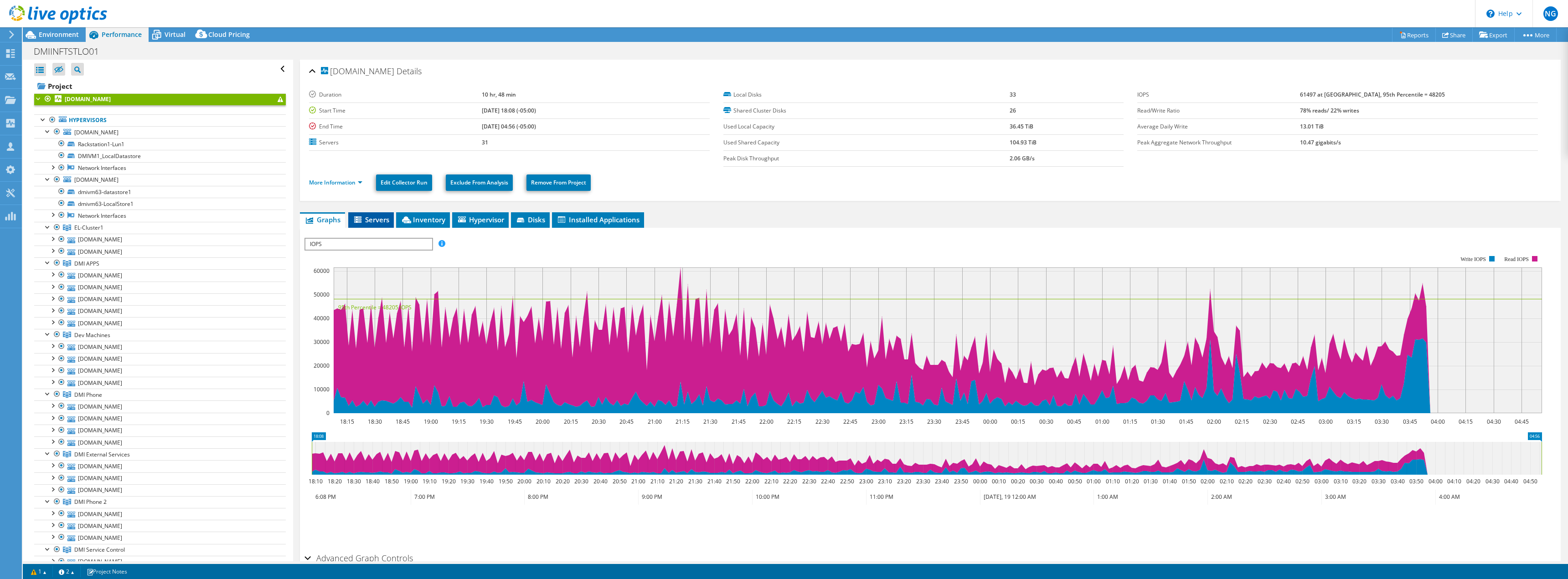
click at [369, 219] on span "Servers" at bounding box center [371, 219] width 37 height 9
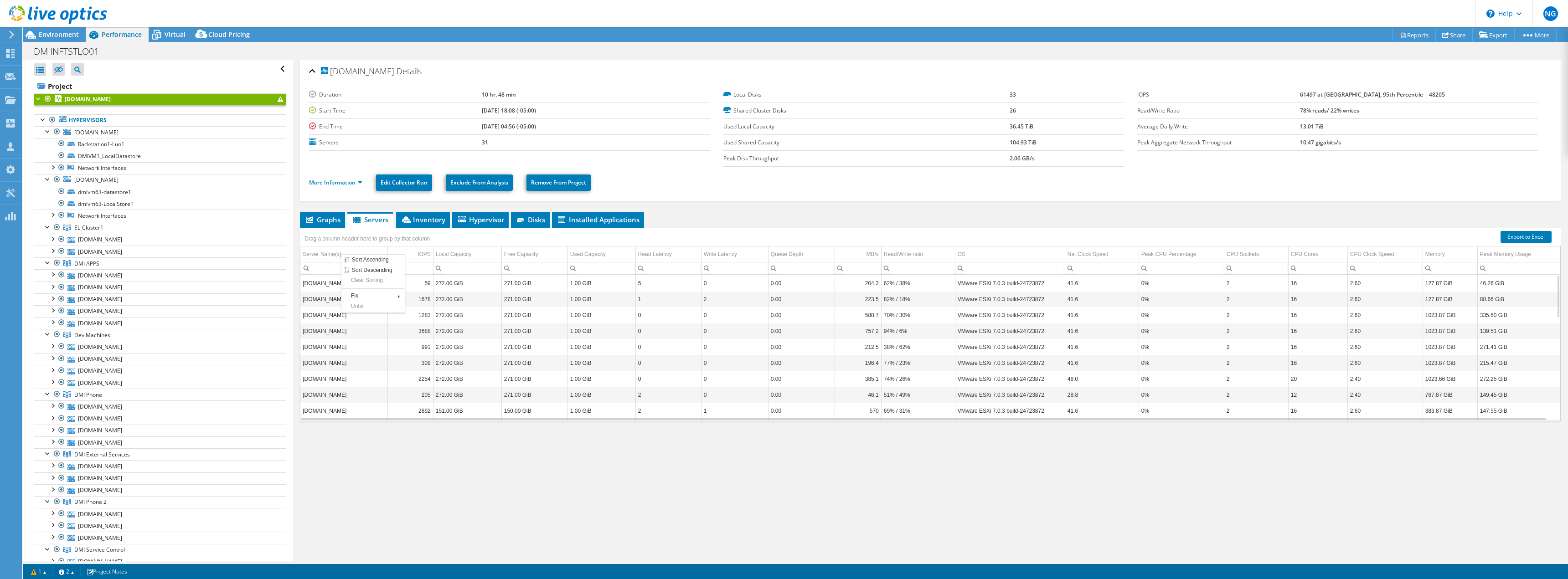
click at [376, 236] on div "Drag a column header here to group by that column" at bounding box center [367, 238] width 130 height 13
drag, startPoint x: 354, startPoint y: 239, endPoint x: 399, endPoint y: 239, distance: 45.0
click at [398, 239] on div "Drag a column header here to group by that column" at bounding box center [367, 238] width 130 height 13
click at [418, 238] on div "Drag a column header here to group by that column" at bounding box center [367, 238] width 130 height 13
drag, startPoint x: 1266, startPoint y: 365, endPoint x: 1053, endPoint y: 225, distance: 254.9
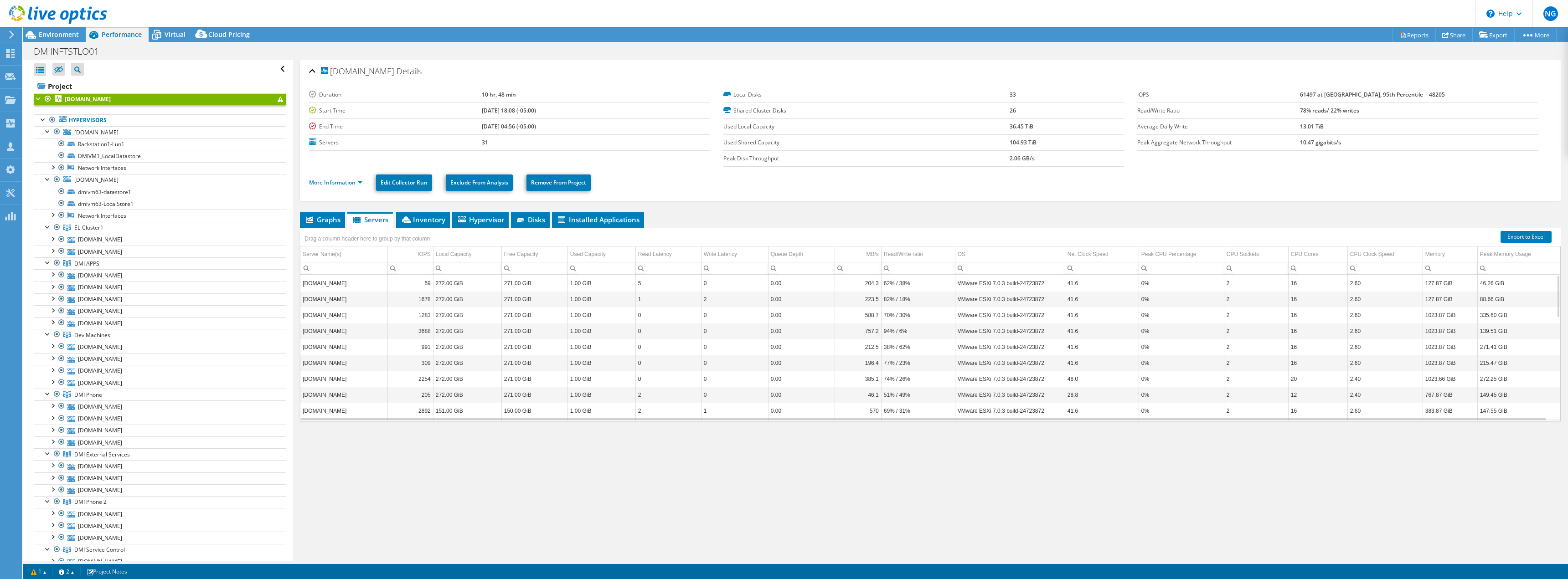
click at [1053, 225] on ul "Graphs Servers Inventory Hypervisor Disks Cluster Disks Installed Applications" at bounding box center [930, 220] width 1261 height 15
click at [1515, 232] on link "Export to Excel" at bounding box center [1526, 237] width 51 height 12
click at [102, 234] on link "DMI APPS" at bounding box center [159, 227] width 252 height 12
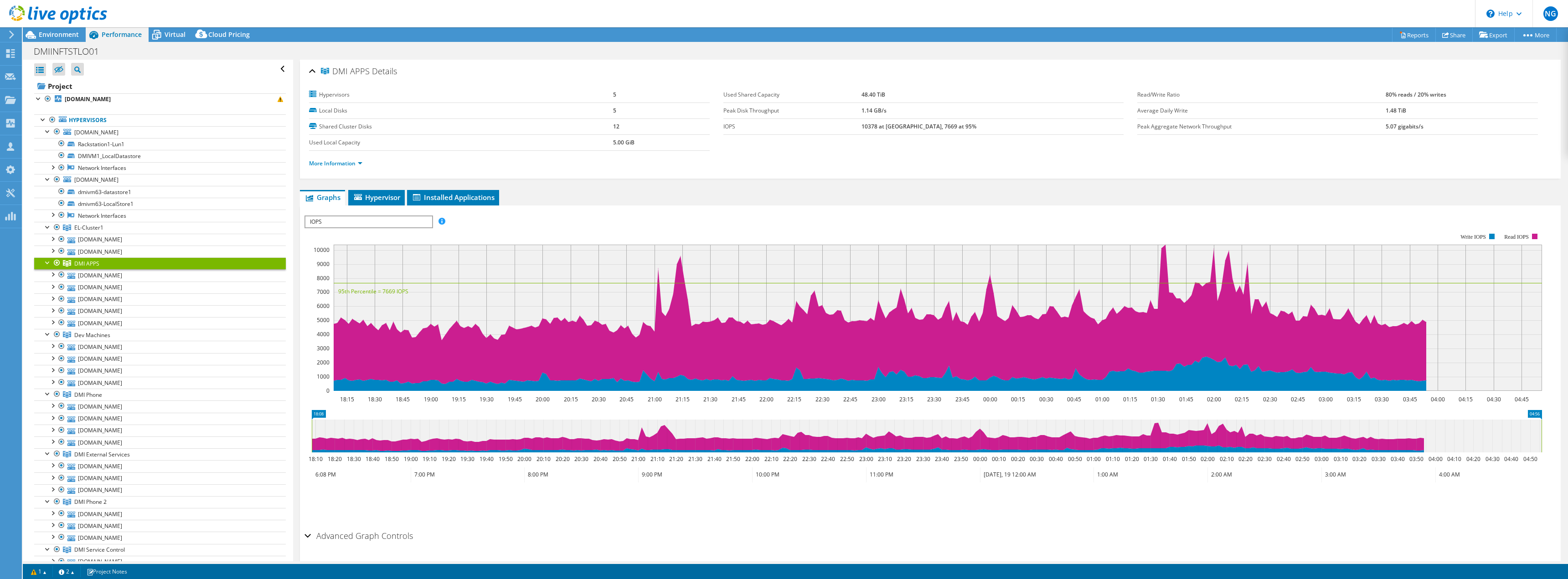
click at [385, 222] on span "IOPS" at bounding box center [368, 222] width 126 height 11
click at [339, 288] on li "CPU Percentage" at bounding box center [368, 287] width 126 height 11
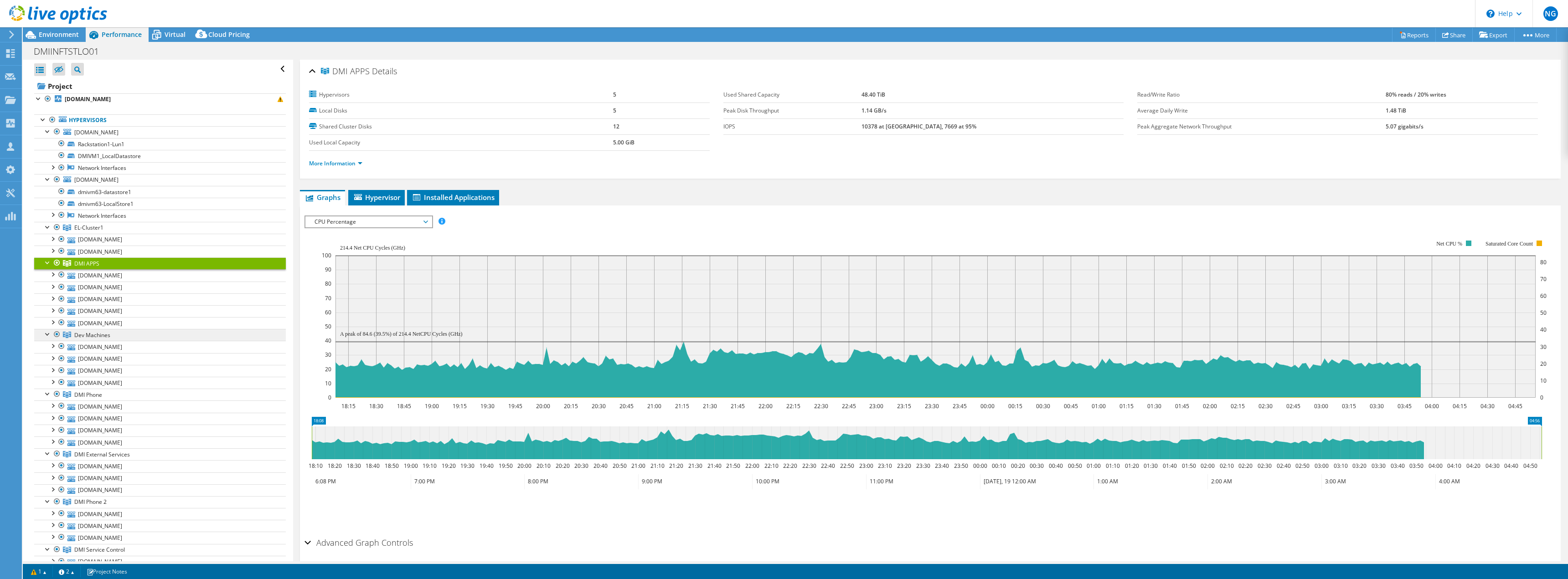
click at [97, 231] on span "Dev Machines" at bounding box center [89, 227] width 29 height 8
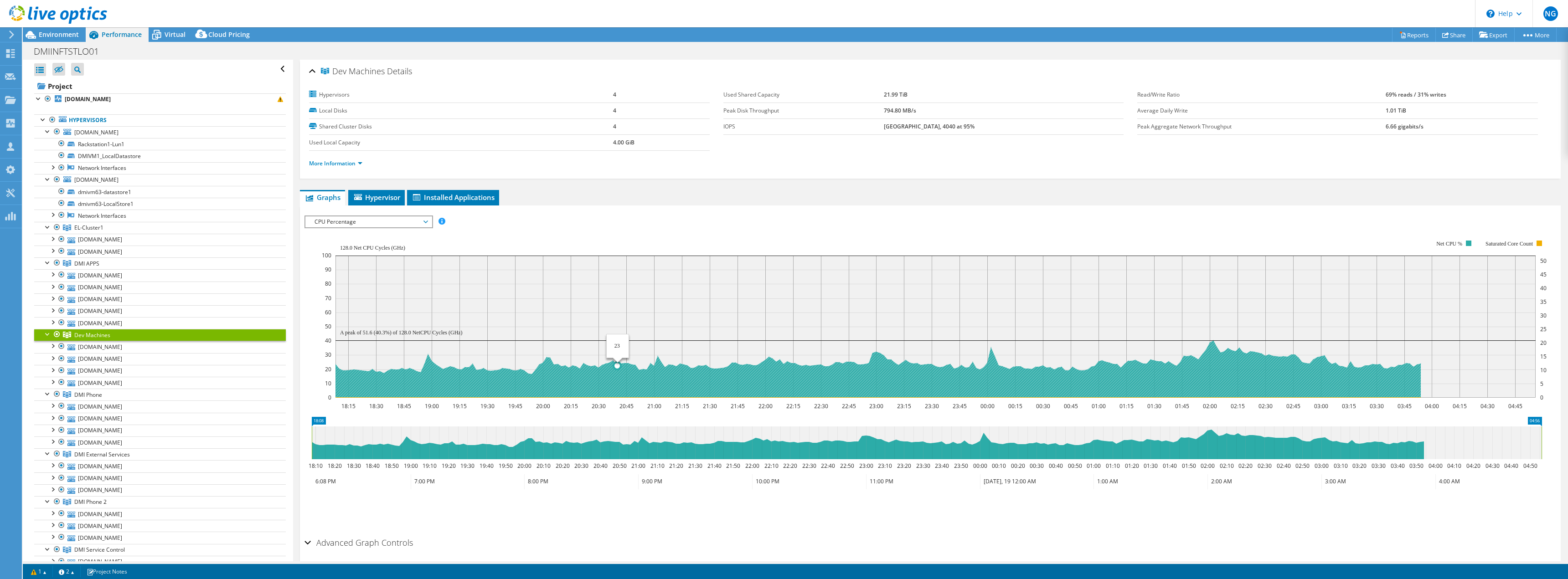
drag, startPoint x: 693, startPoint y: 353, endPoint x: 787, endPoint y: 351, distance: 94.0
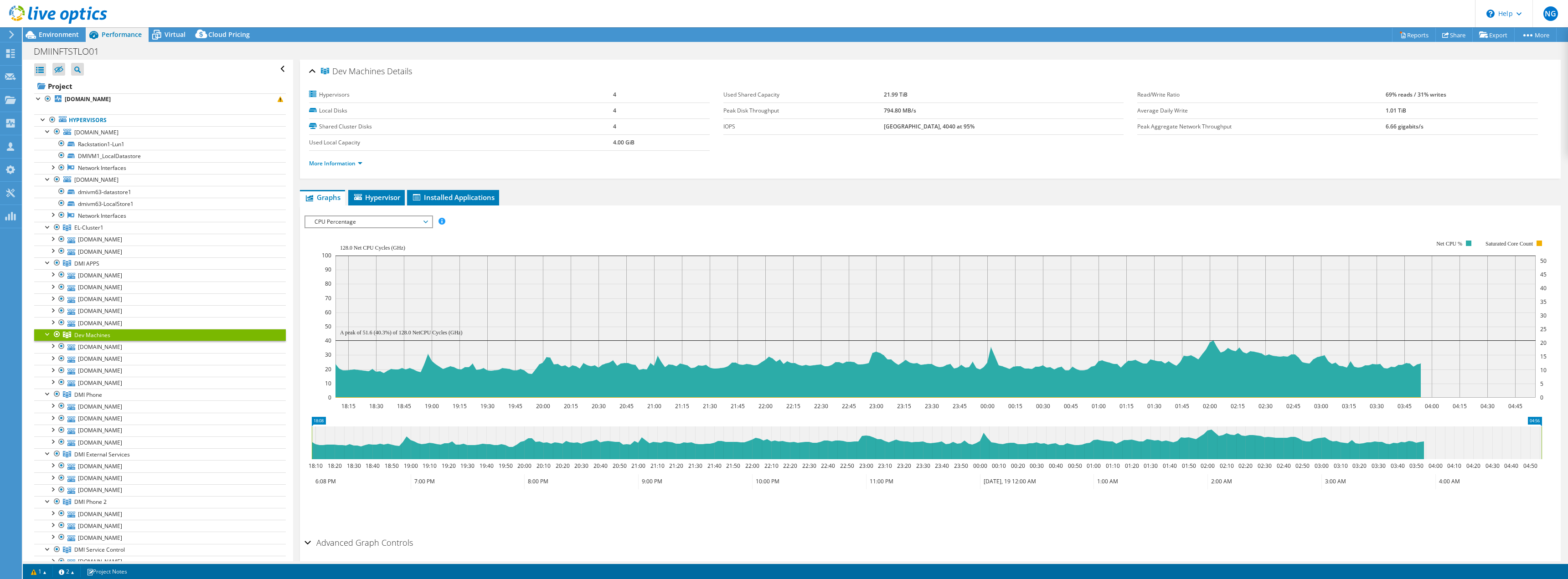
drag, startPoint x: 422, startPoint y: 413, endPoint x: 353, endPoint y: 330, distance: 107.9
click at [353, 330] on text "A peak of 51.6 (40.3%) of 128.0 NetCPU Cycles (GHz)" at bounding box center [401, 332] width 122 height 7
click at [130, 370] on link "dmidevvm1.dmicorp.com" at bounding box center [159, 371] width 252 height 12
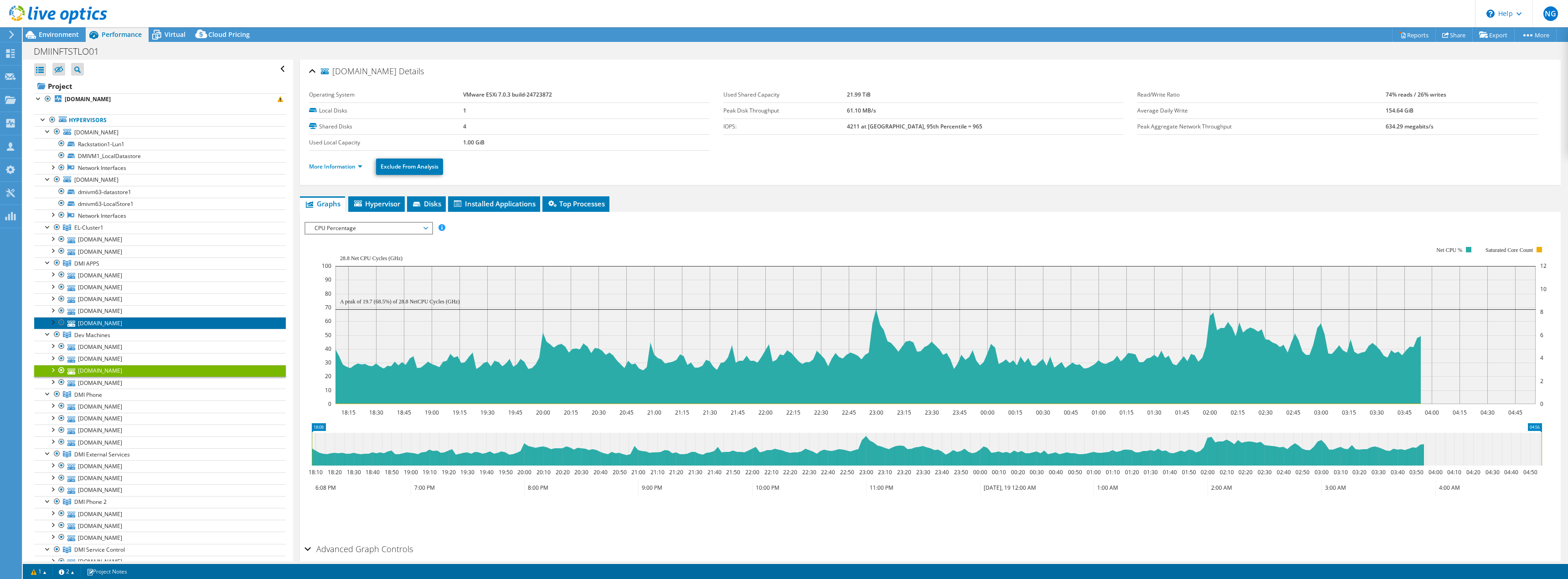
drag, startPoint x: 259, startPoint y: 307, endPoint x: 390, endPoint y: 224, distance: 155.1
click at [99, 231] on span "Dev Machines" at bounding box center [89, 227] width 29 height 8
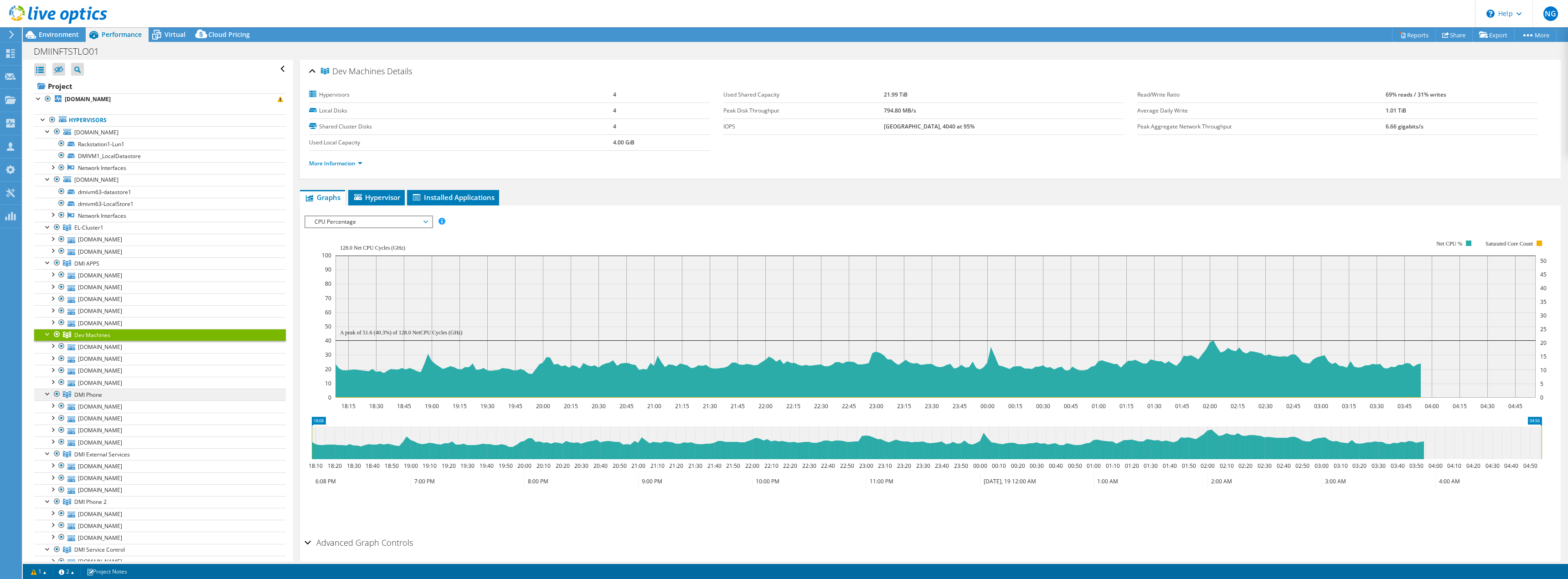
click at [89, 231] on span "DMI Phone" at bounding box center [89, 227] width 29 height 8
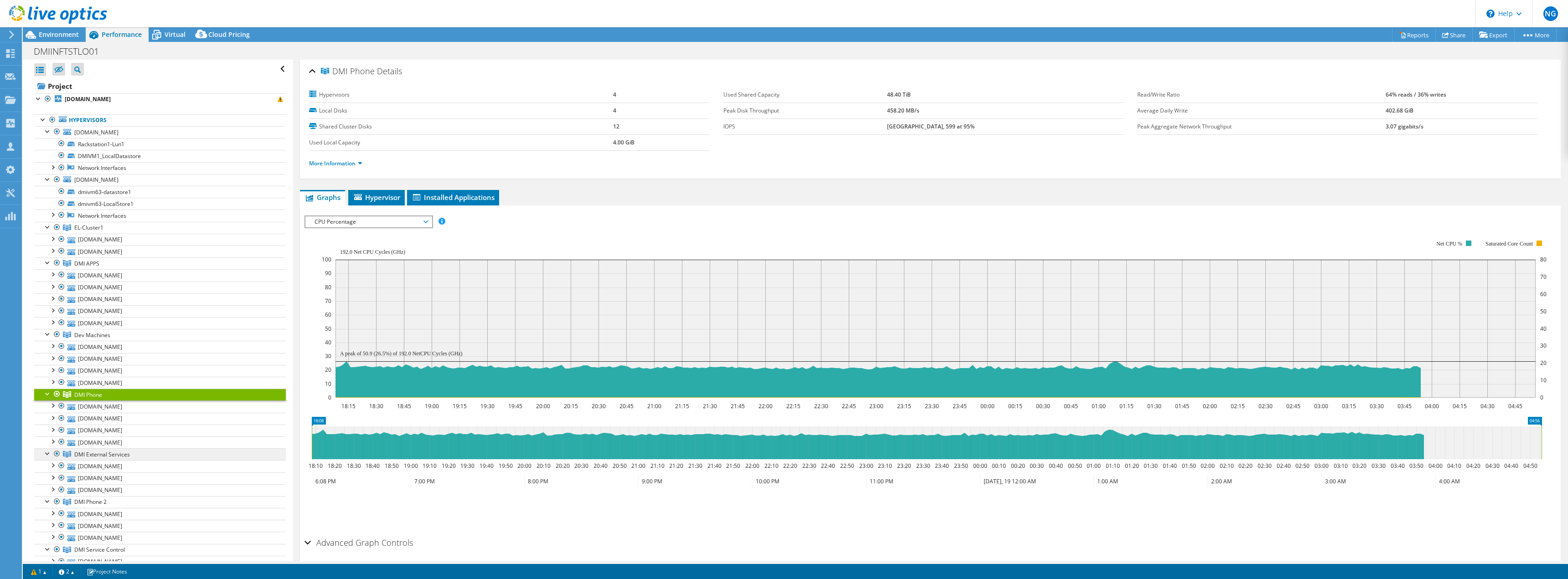
click at [99, 231] on span "DMI External Services" at bounding box center [89, 227] width 29 height 8
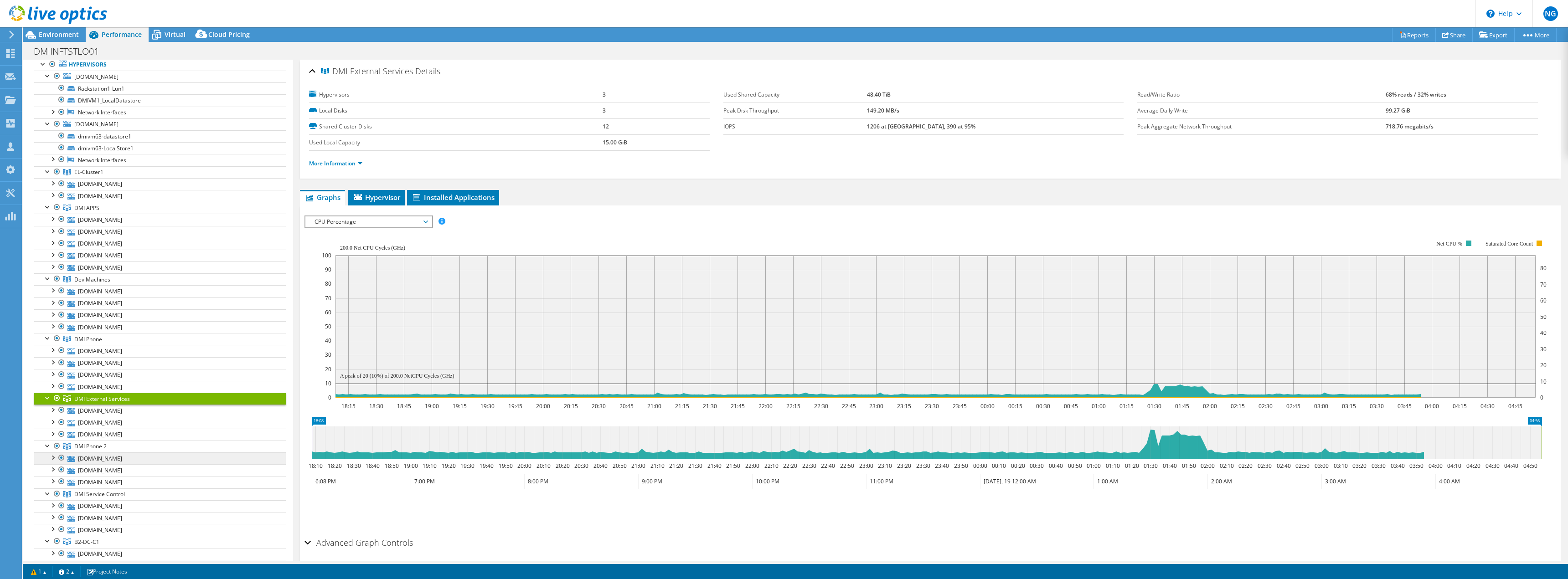
scroll to position [92, 0]
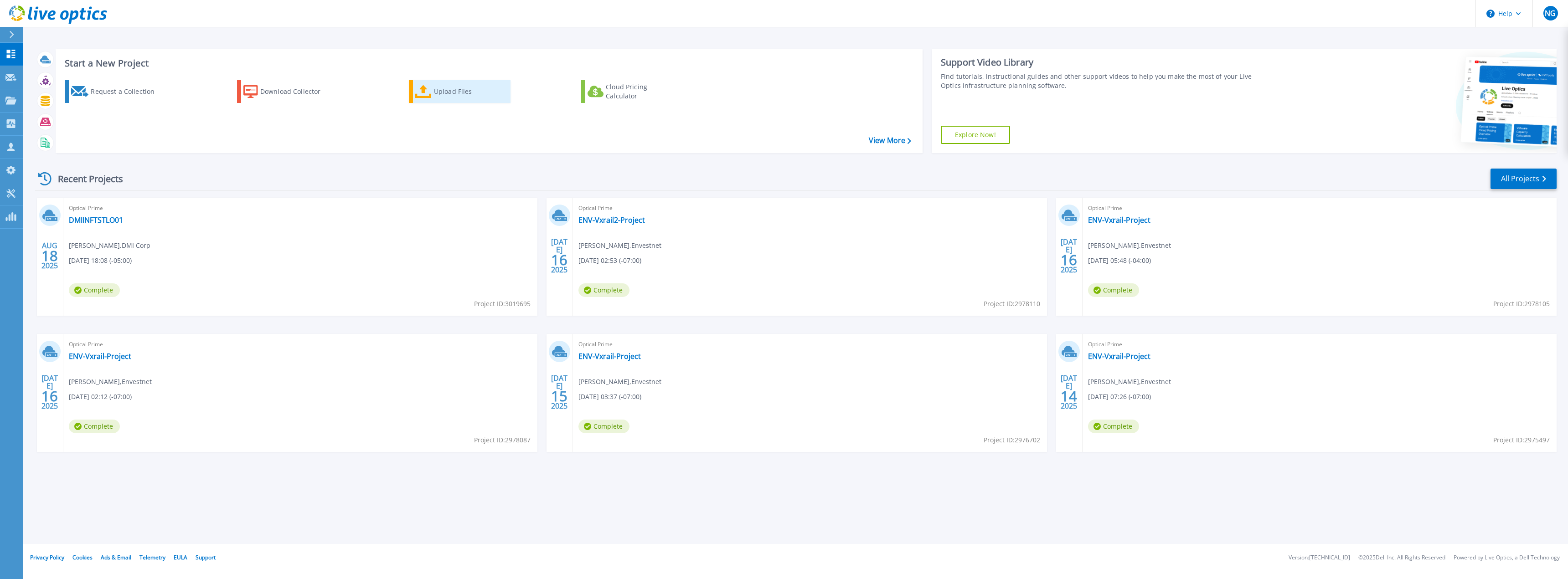
click at [449, 92] on div "Upload Files" at bounding box center [470, 92] width 73 height 18
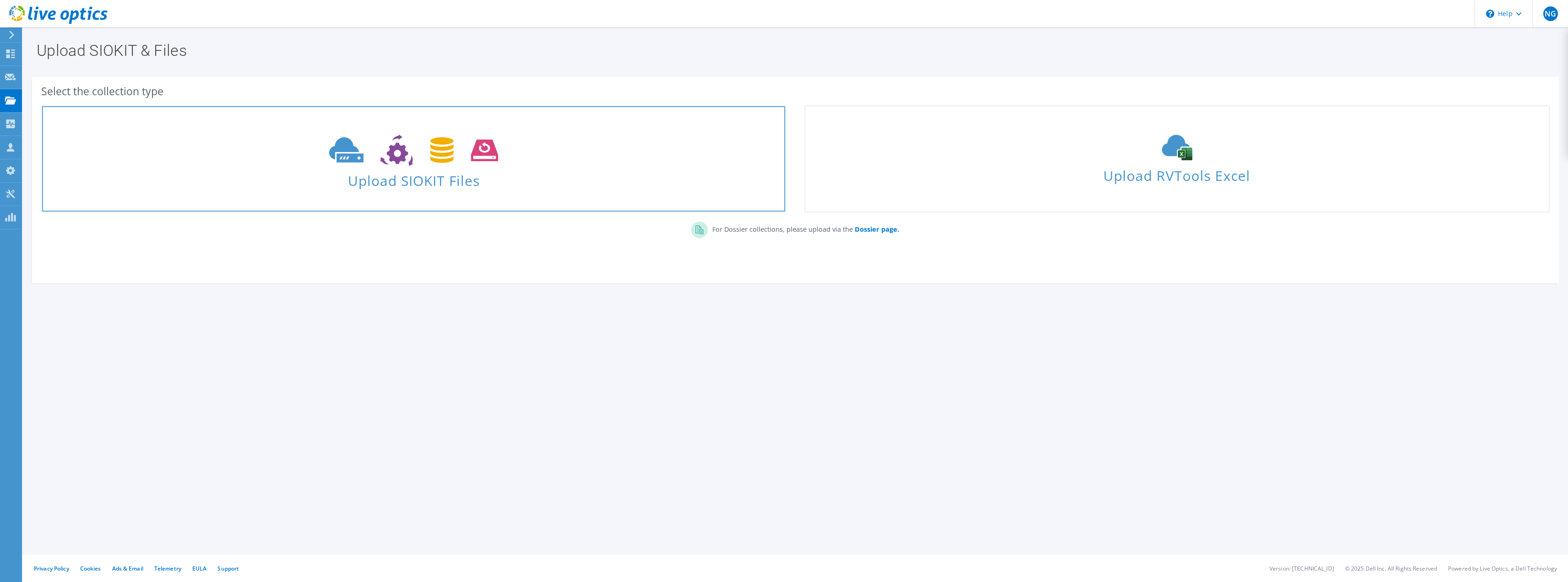
click at [424, 154] on icon at bounding box center [413, 150] width 169 height 32
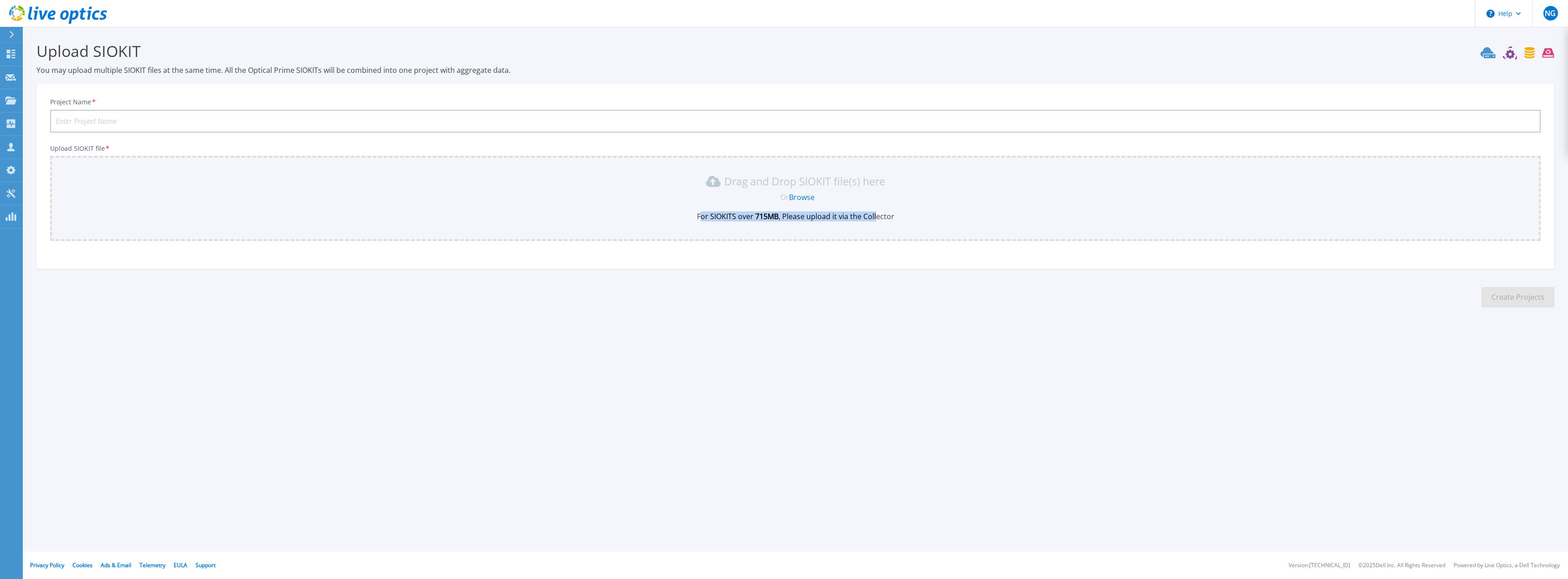
drag, startPoint x: 740, startPoint y: 215, endPoint x: 910, endPoint y: 215, distance: 170.0
click at [886, 212] on p "For SIOKITS over 715 MB , Please upload it via the Collector" at bounding box center [795, 216] width 1479 height 10
click at [942, 218] on p "For SIOKITS over 715 MB , Please upload it via the Collector" at bounding box center [795, 216] width 1479 height 10
click at [946, 224] on div "Drag and Drop SIOKIT file(s) here Or Browse For SIOKITS over 715 MB , Please up…" at bounding box center [795, 198] width 1491 height 85
click at [108, 125] on input "Project Name *" at bounding box center [795, 121] width 1491 height 23
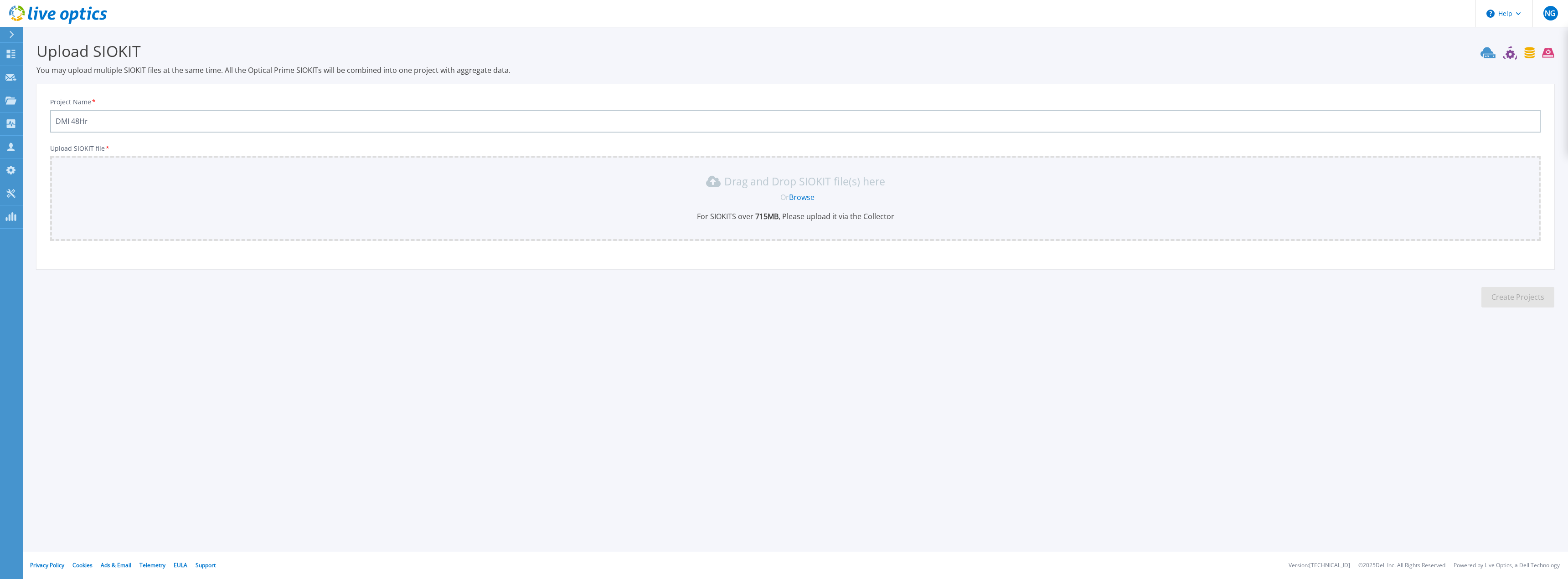
type input "DMI 48Hr"
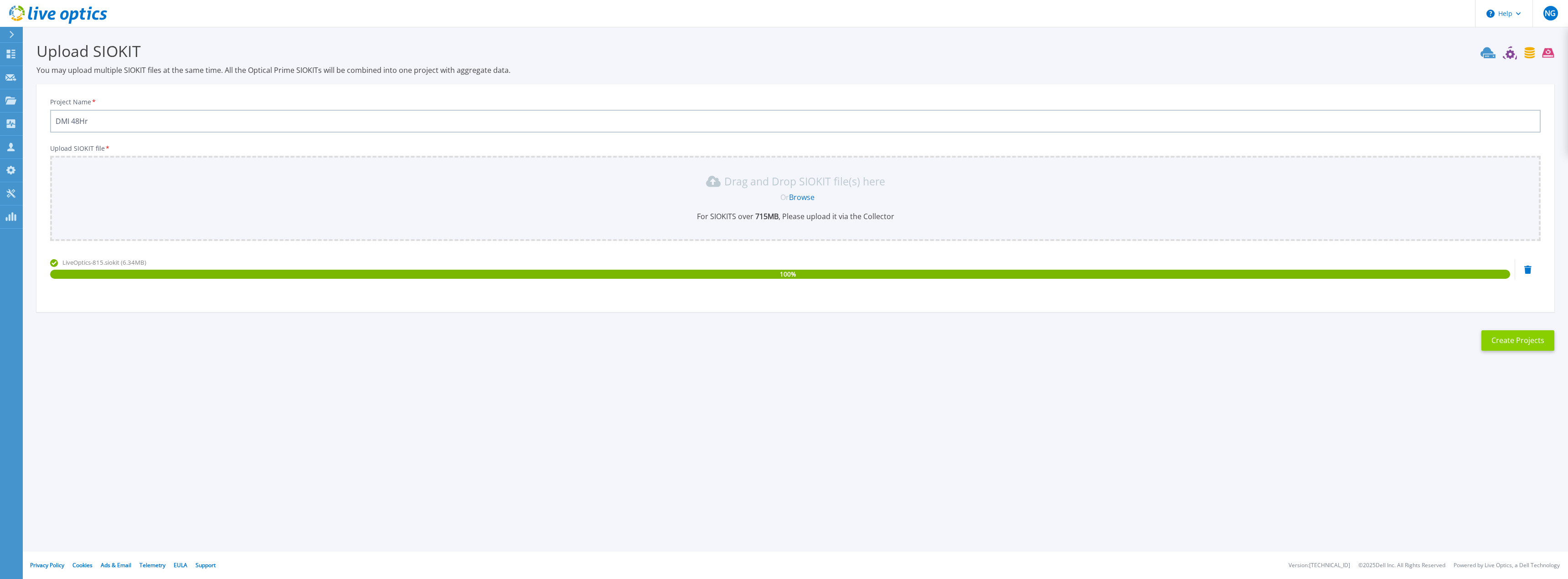
click at [1519, 341] on button "Create Projects" at bounding box center [1518, 340] width 73 height 20
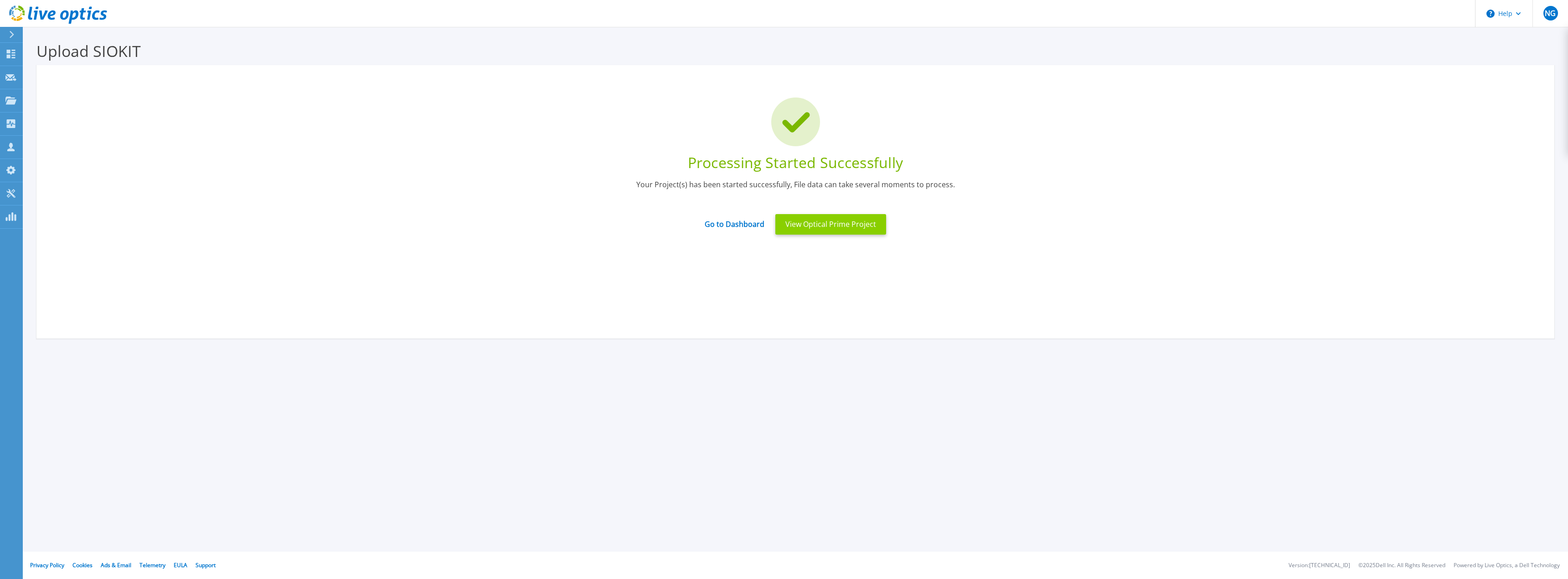
click at [839, 224] on button "View Optical Prime Project" at bounding box center [830, 224] width 111 height 20
